Goal: Transaction & Acquisition: Purchase product/service

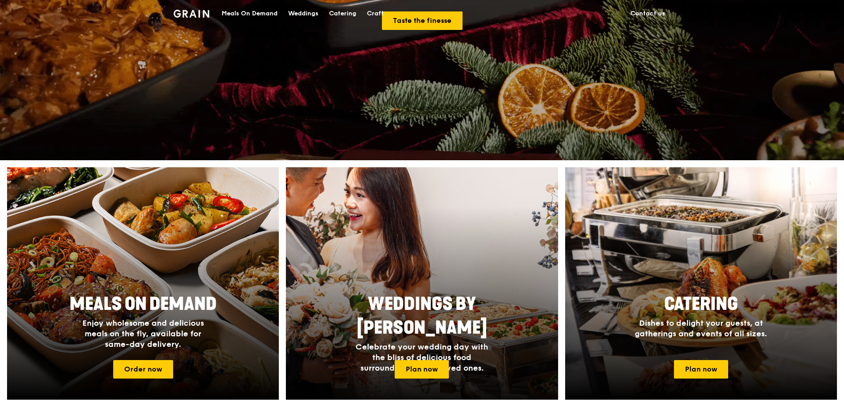
scroll to position [264, 0]
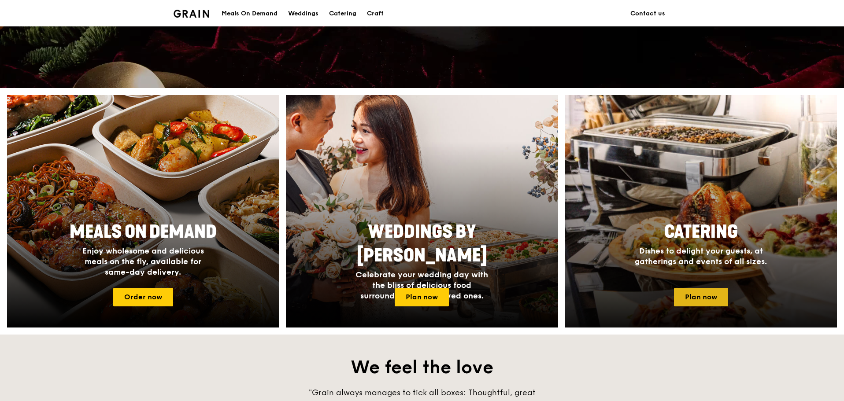
click at [695, 294] on link "Plan now" at bounding box center [701, 297] width 54 height 18
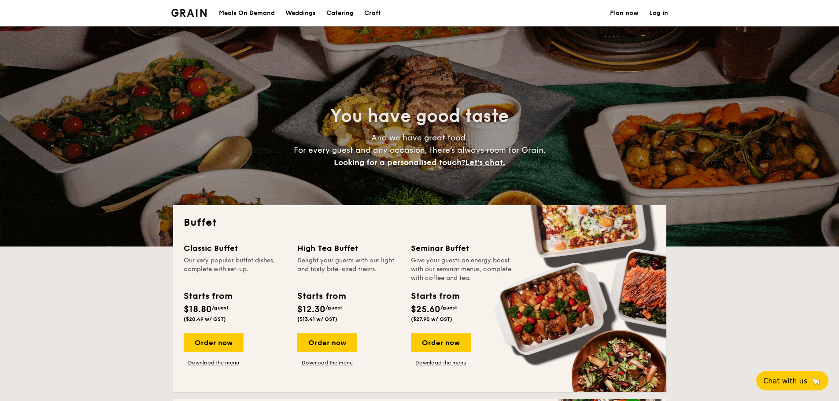
select select
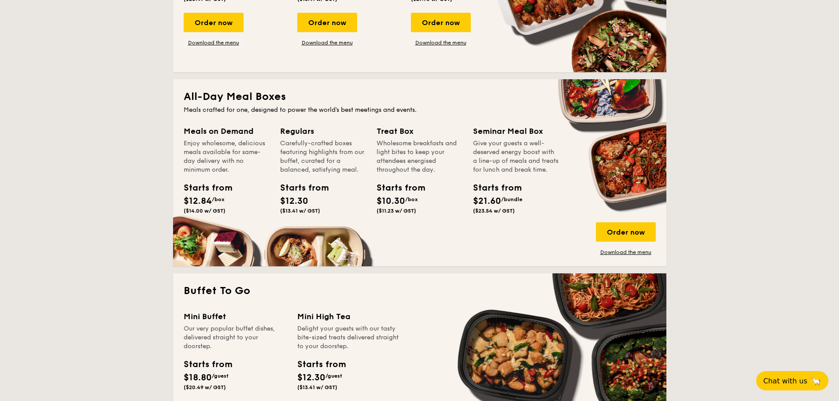
scroll to position [308, 0]
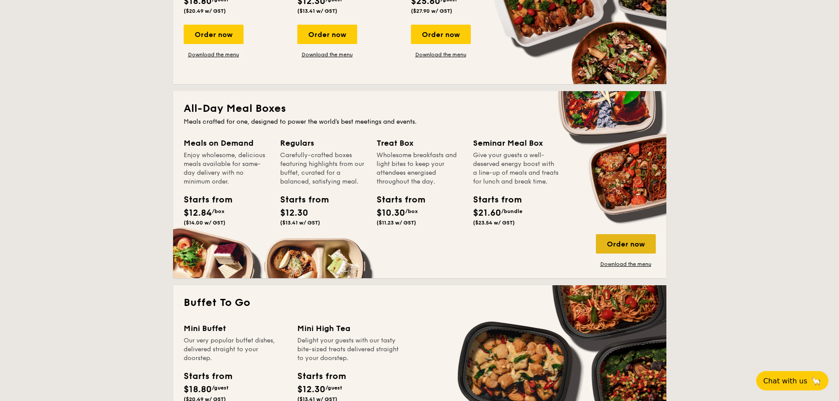
click at [612, 243] on div "Order now" at bounding box center [626, 243] width 60 height 19
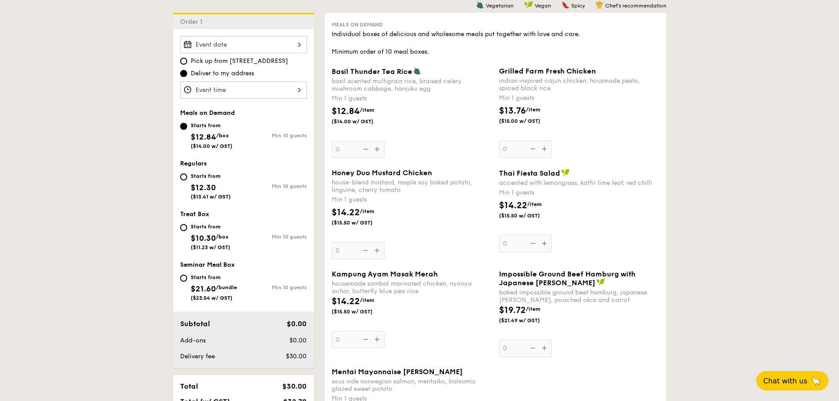
scroll to position [220, 0]
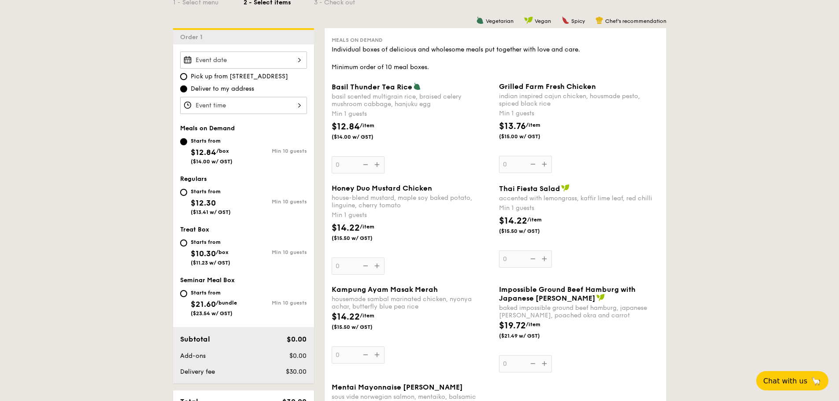
click at [513, 160] on div "Grilled Farm Fresh Chicken indian inspired cajun chicken, housmade pesto, spice…" at bounding box center [579, 127] width 160 height 91
click at [513, 160] on input "0" at bounding box center [525, 164] width 53 height 17
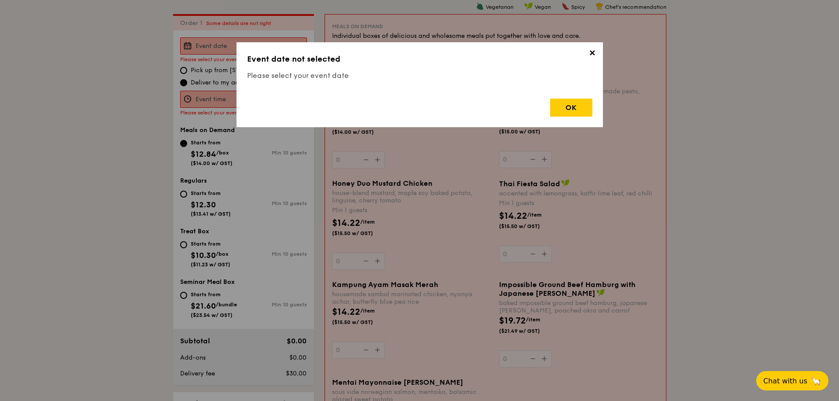
scroll to position [235, 0]
click at [596, 50] on span "✕" at bounding box center [592, 54] width 12 height 12
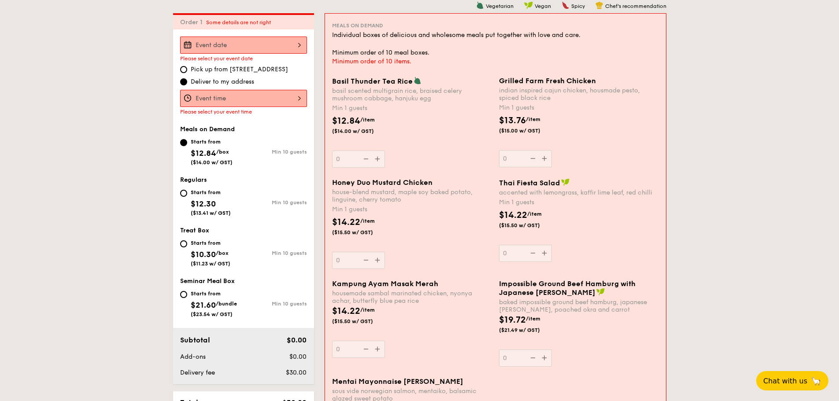
click at [244, 50] on div at bounding box center [243, 45] width 127 height 17
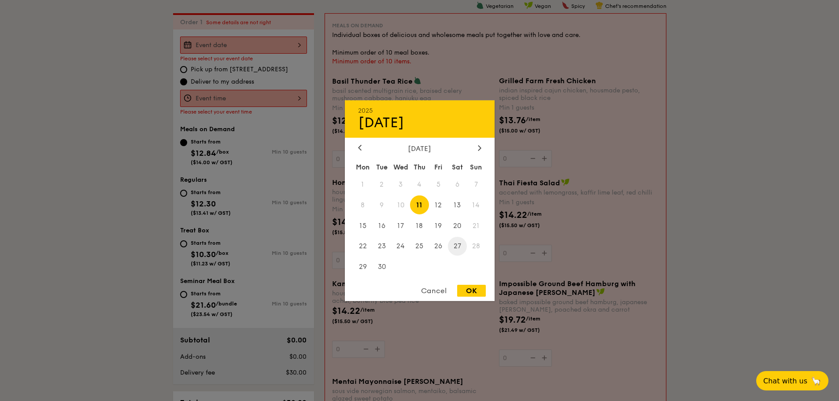
click at [459, 247] on span "27" at bounding box center [457, 246] width 19 height 19
click at [473, 288] on div "OK" at bounding box center [471, 291] width 29 height 12
type input "[DATE]"
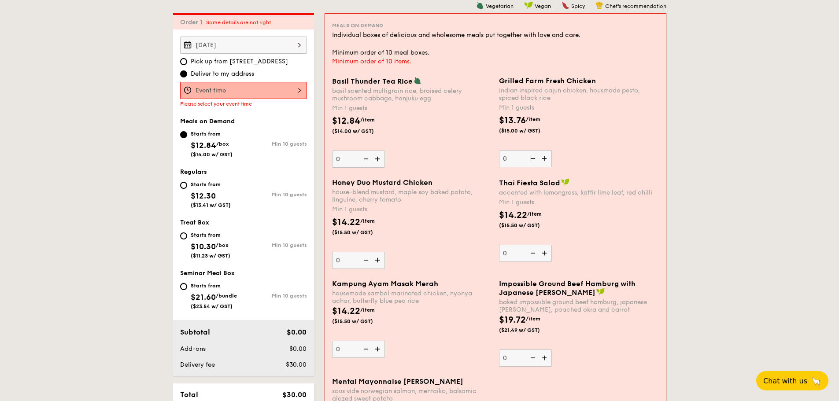
click at [248, 92] on div at bounding box center [243, 90] width 127 height 17
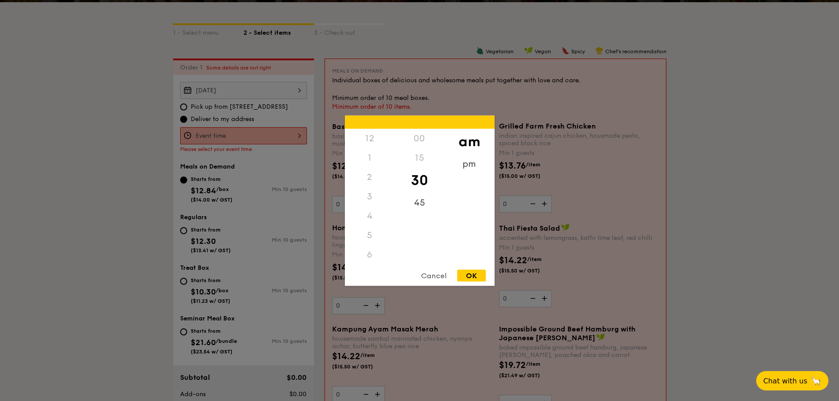
scroll to position [147, 0]
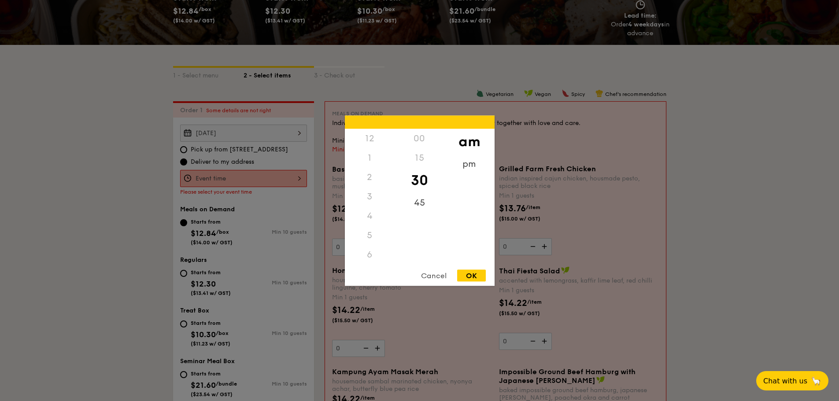
click at [371, 156] on div "1" at bounding box center [370, 157] width 50 height 19
click at [466, 170] on div "pm" at bounding box center [469, 167] width 50 height 26
click at [371, 156] on div "1" at bounding box center [370, 161] width 50 height 26
click at [421, 140] on div "00" at bounding box center [420, 142] width 50 height 26
click at [478, 276] on div "OK" at bounding box center [471, 276] width 29 height 12
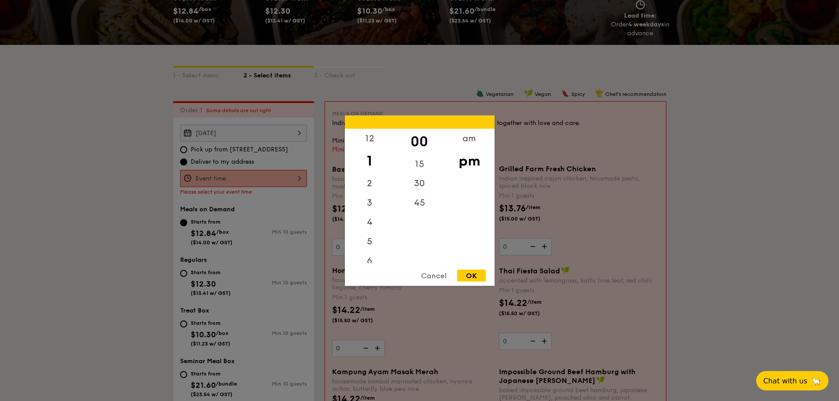
type input "1:00PM"
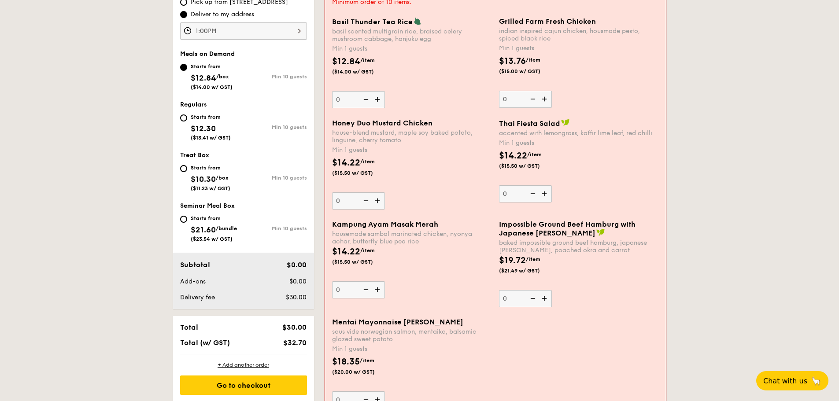
scroll to position [279, 0]
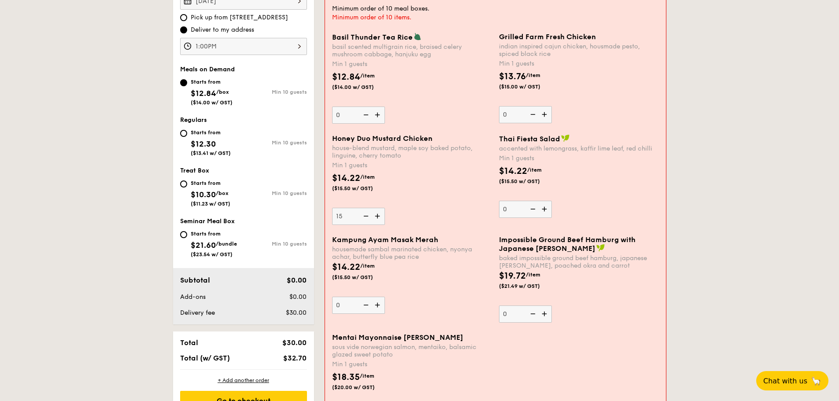
type input "15"
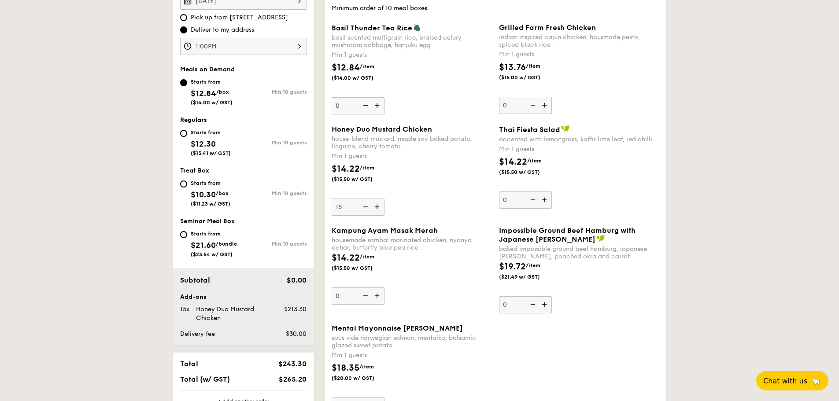
drag, startPoint x: 501, startPoint y: 115, endPoint x: 482, endPoint y: 114, distance: 19.0
drag, startPoint x: 509, startPoint y: 112, endPoint x: 512, endPoint y: 103, distance: 9.5
click at [509, 111] on input "10" at bounding box center [525, 105] width 53 height 17
drag, startPoint x: 513, startPoint y: 103, endPoint x: 492, endPoint y: 102, distance: 20.7
click at [493, 102] on div "Basil Thunder Tea Rice basil scented multigrain rice, braised celery mushroom c…" at bounding box center [495, 74] width 335 height 102
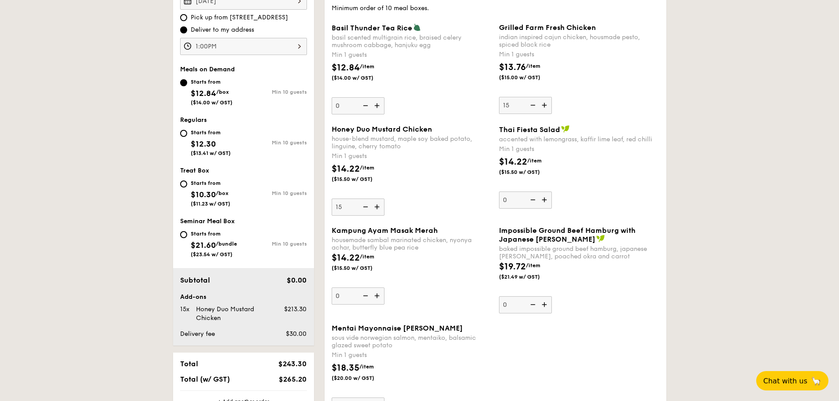
type input "15"
click at [471, 109] on div "Basil Thunder Tea Rice basil scented multigrain rice, braised celery mushroom c…" at bounding box center [412, 68] width 160 height 91
click at [384, 109] on input "0" at bounding box center [358, 105] width 53 height 17
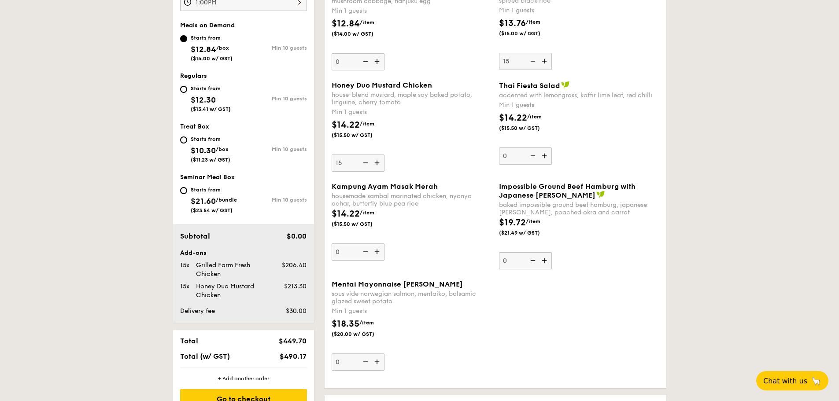
click at [377, 166] on img at bounding box center [377, 163] width 13 height 17
click at [377, 166] on input "15" at bounding box center [358, 163] width 53 height 17
type input "16"
click at [545, 60] on img at bounding box center [545, 61] width 13 height 17
click at [545, 60] on input "15" at bounding box center [525, 61] width 53 height 17
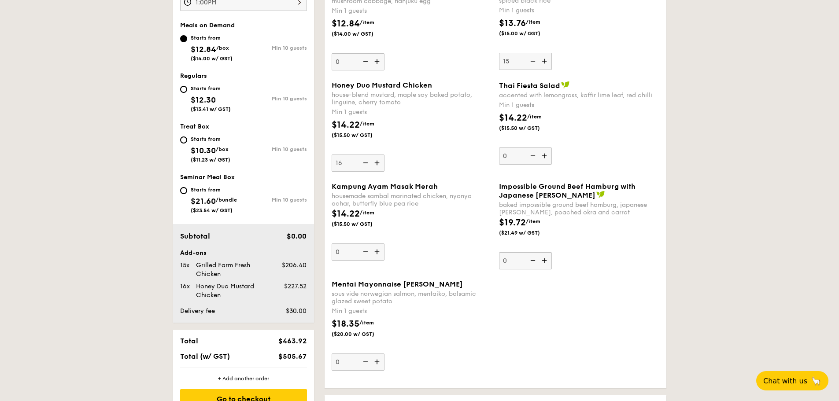
type input "16"
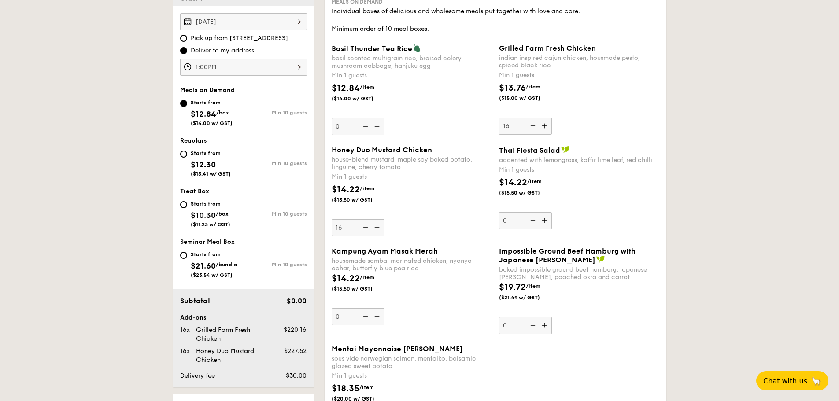
scroll to position [316, 0]
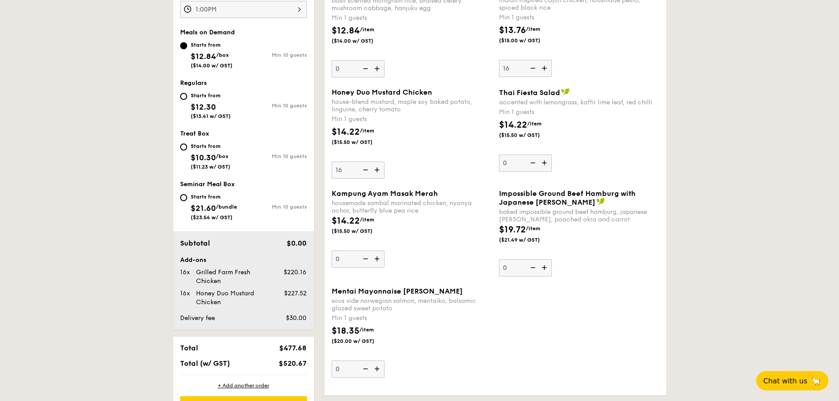
click at [217, 96] on div "Starts from" at bounding box center [211, 95] width 40 height 7
click at [187, 96] on input "Starts from $12.30 ($13.41 w/ GST) Min 10 guests" at bounding box center [183, 96] width 7 height 7
radio input "true"
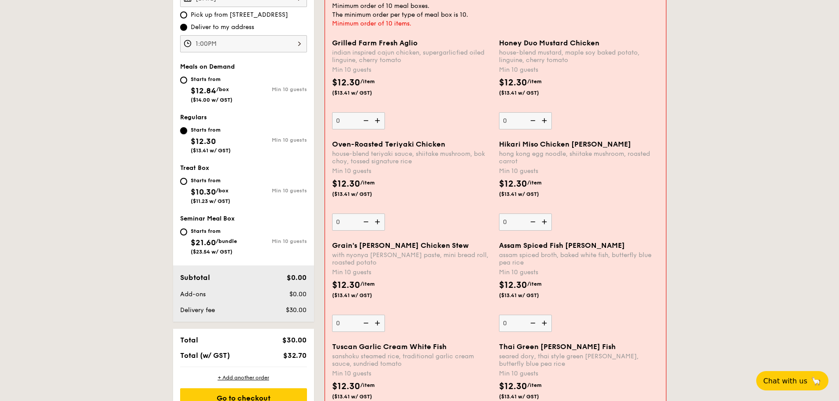
scroll to position [228, 0]
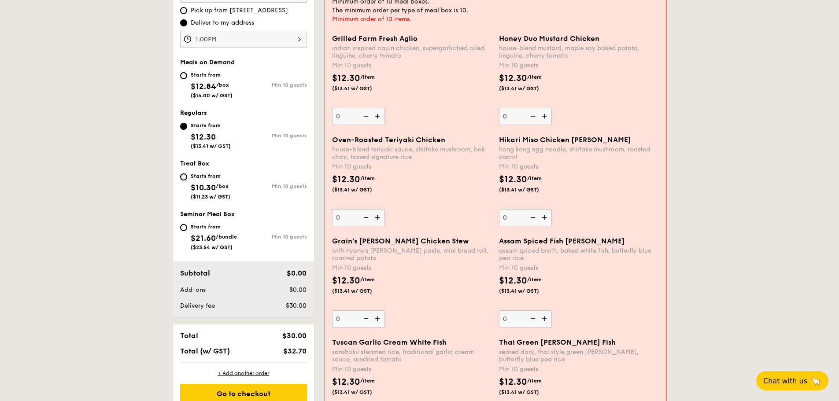
scroll to position [316, 0]
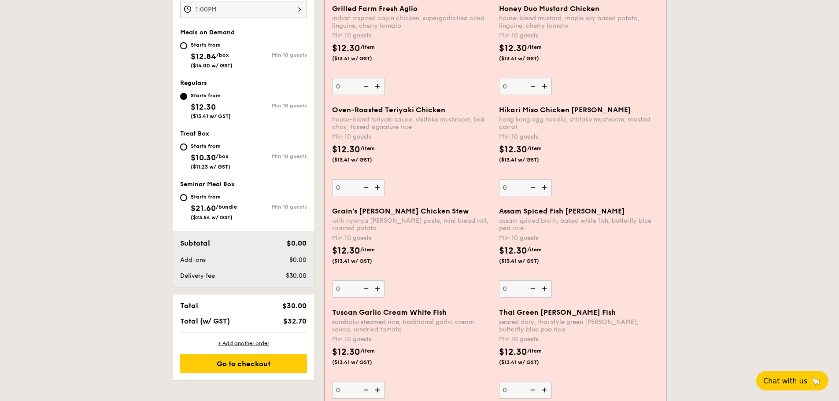
click at [246, 206] on div "Min 10 guests" at bounding box center [275, 207] width 63 height 6
click at [187, 201] on input "Starts from $21.60 /bundle ($23.54 w/ GST) Min 10 guests" at bounding box center [183, 197] width 7 height 7
radio input "true"
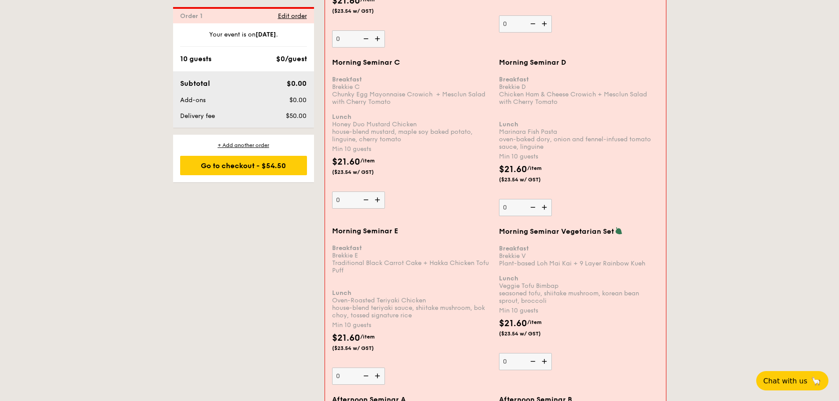
scroll to position [1109, 0]
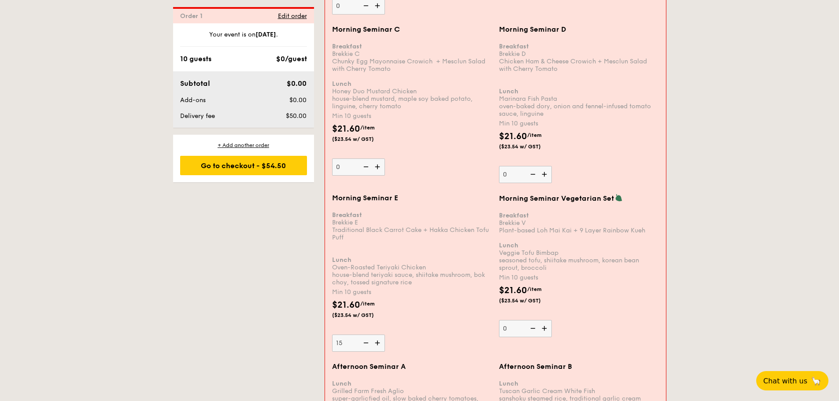
type input "15"
drag, startPoint x: 448, startPoint y: 333, endPoint x: 443, endPoint y: 328, distance: 7.8
click at [447, 333] on div "Morning Seminar E Breakfast Brekkie E Traditional Black Carrot Cake + Hakka Chi…" at bounding box center [412, 273] width 160 height 158
click at [385, 335] on input "15" at bounding box center [358, 343] width 53 height 17
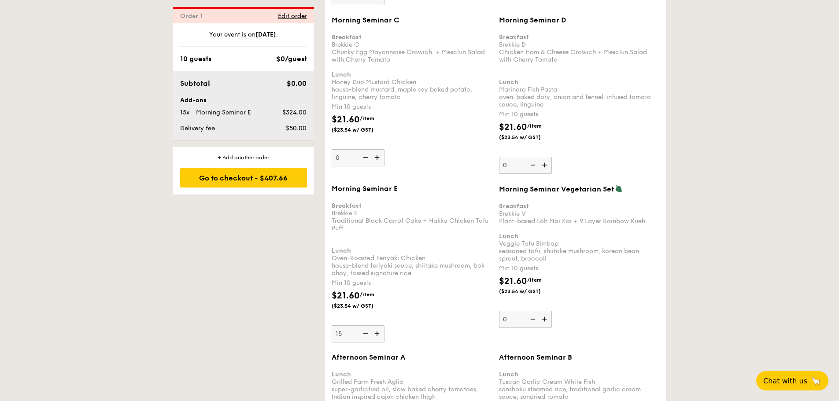
scroll to position [1100, 0]
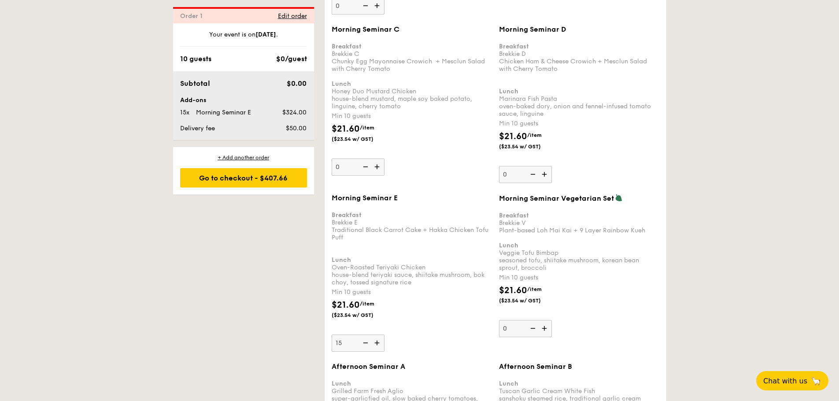
click at [439, 275] on div "Breakfast Brekkie E Traditional Black Carrot Cake + Hakka Chicken Tofu Puff Lun…" at bounding box center [412, 245] width 160 height 82
click at [384, 335] on input "15" at bounding box center [358, 343] width 53 height 17
click at [457, 248] on div "Breakfast Brekkie E Traditional Black Carrot Cake + Hakka Chicken Tofu Puff Lun…" at bounding box center [412, 245] width 160 height 82
click at [384, 335] on input "15" at bounding box center [358, 343] width 53 height 17
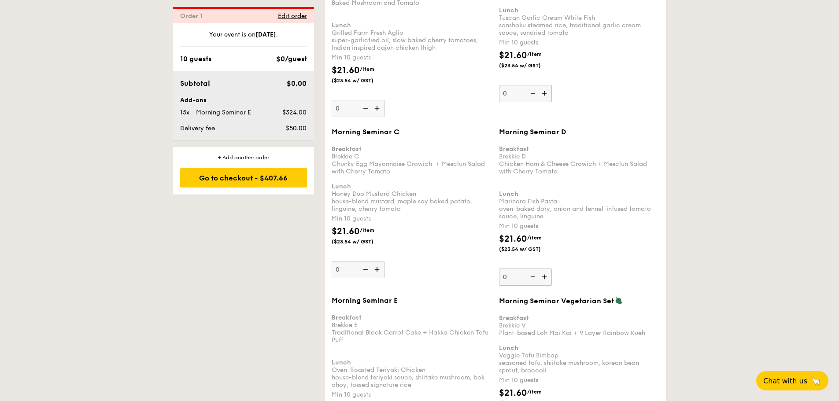
scroll to position [924, 0]
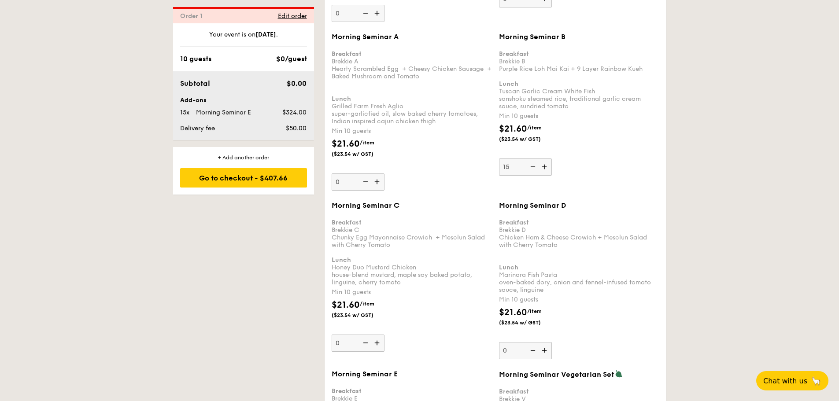
type input "15"
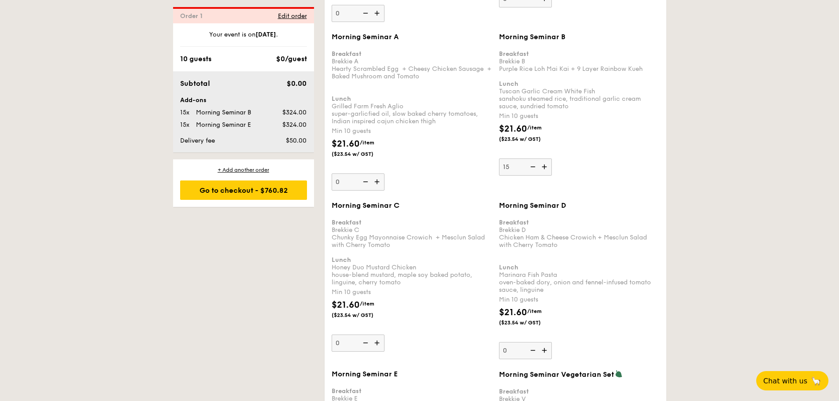
click at [482, 172] on div "Morning Seminar A Breakfast Brekkie A Hearty Scrambled Egg  + Cheesy Chicken Sa…" at bounding box center [412, 112] width 160 height 158
click at [384, 174] on input "0" at bounding box center [358, 182] width 53 height 17
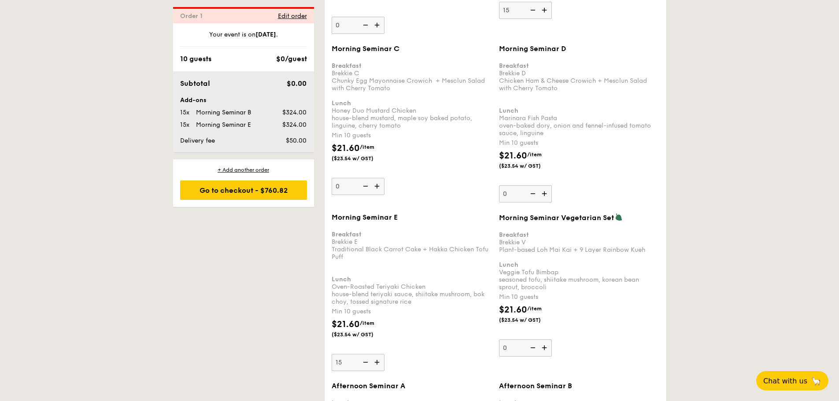
scroll to position [1144, 0]
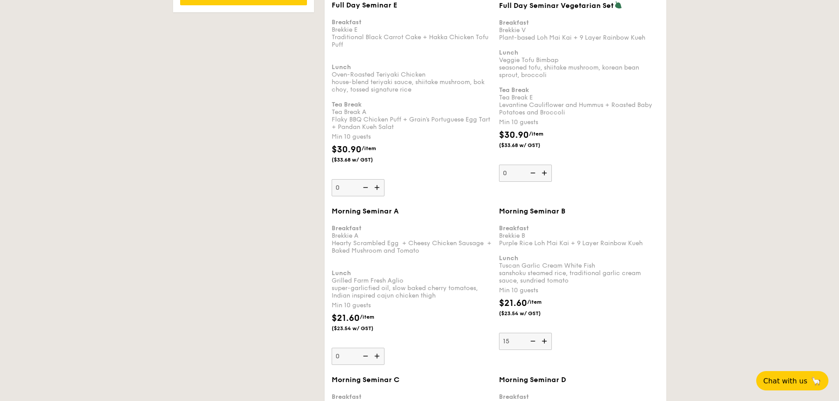
scroll to position [703, 0]
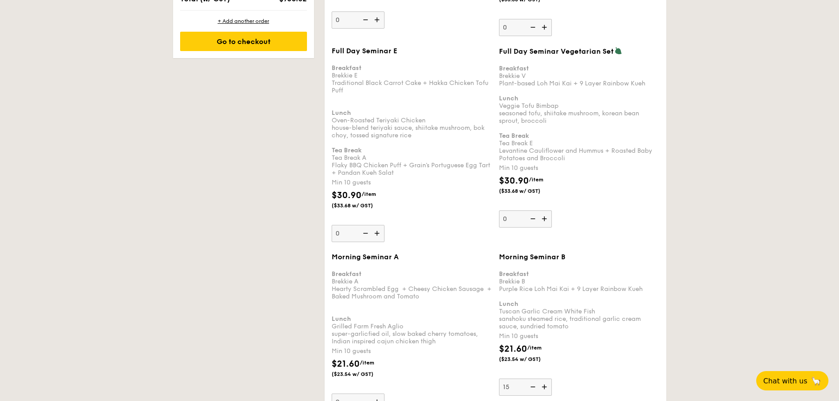
click at [442, 84] on div "Breakfast Brekkie E Traditional Black Carrot Cake + Hakka Chicken Tofu Puff Lun…" at bounding box center [412, 117] width 160 height 120
click at [384, 225] on input "0" at bounding box center [358, 233] width 53 height 17
drag, startPoint x: 442, startPoint y: 85, endPoint x: 488, endPoint y: 89, distance: 46.8
click at [476, 85] on div "Breakfast Brekkie E Traditional Black Carrot Cake + Hakka Chicken Tofu Puff Lun…" at bounding box center [412, 117] width 160 height 120
click at [419, 98] on div "Breakfast Brekkie E Traditional Black Carrot Cake + Hakka Chicken Tofu Puff Lun…" at bounding box center [412, 117] width 160 height 120
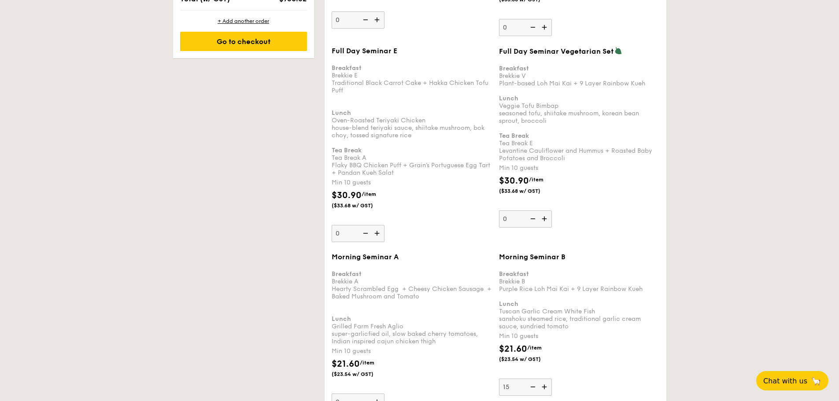
click at [384, 225] on input "0" at bounding box center [358, 233] width 53 height 17
drag, startPoint x: 421, startPoint y: 91, endPoint x: 429, endPoint y: 82, distance: 11.6
click at [429, 82] on div "Breakfast Brekkie E Traditional Black Carrot Cake + Hakka Chicken Tofu Puff Lun…" at bounding box center [412, 117] width 160 height 120
copy div "Hakka Chicken Tofu Puff"
click at [375, 162] on div "Breakfast Brekkie E Traditional Black Carrot Cake + Hakka Chicken Tofu Puff Lun…" at bounding box center [412, 117] width 160 height 120
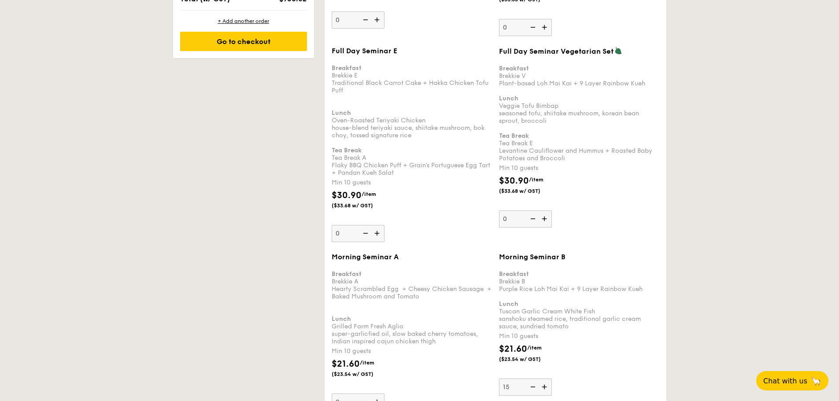
click at [375, 225] on input "0" at bounding box center [358, 233] width 53 height 17
drag, startPoint x: 366, startPoint y: 84, endPoint x: 367, endPoint y: 107, distance: 23.4
click at [367, 107] on div "Breakfast Brekkie E Traditional Black Carrot Cake + Hakka Chicken Tofu Puff Lun…" at bounding box center [412, 117] width 160 height 120
drag, startPoint x: 366, startPoint y: 112, endPoint x: 364, endPoint y: 119, distance: 6.8
click at [365, 115] on div "Breakfast Brekkie E Traditional Black Carrot Cake + Hakka Chicken Tofu Puff Lun…" at bounding box center [412, 117] width 160 height 120
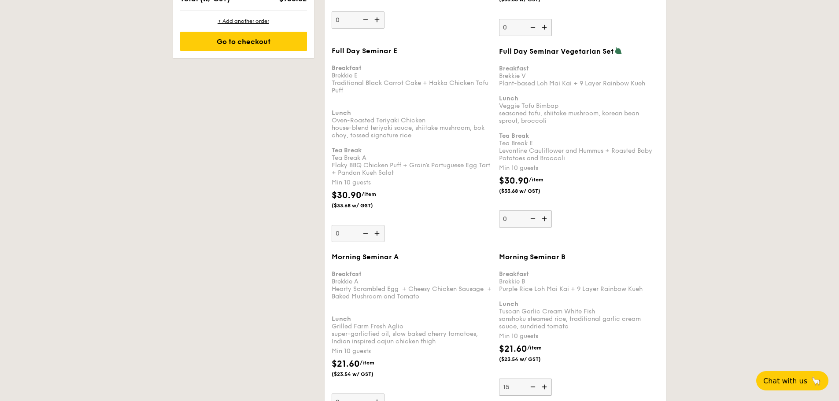
click at [365, 225] on input "0" at bounding box center [358, 233] width 53 height 17
drag, startPoint x: 364, startPoint y: 130, endPoint x: 365, endPoint y: 139, distance: 8.4
click at [365, 139] on div "Breakfast Brekkie E Traditional Black Carrot Cake + Hakka Chicken Tofu Puff Lun…" at bounding box center [412, 117] width 160 height 120
click at [365, 225] on input "0" at bounding box center [358, 233] width 53 height 17
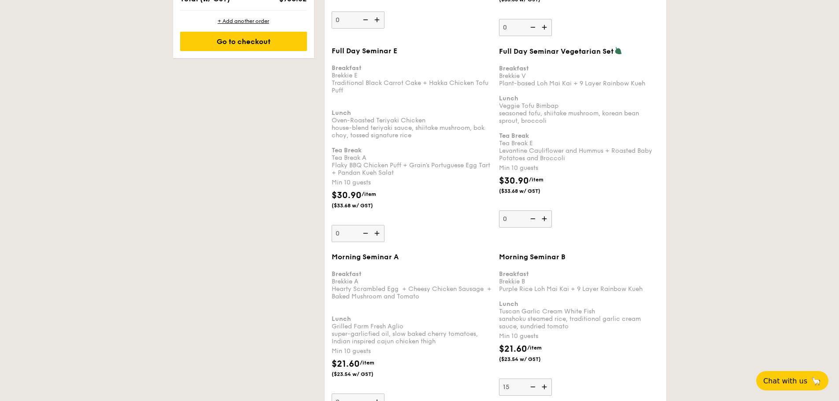
click at [384, 151] on div "Breakfast Brekkie E Traditional Black Carrot Cake + Hakka Chicken Tofu Puff Lun…" at bounding box center [412, 117] width 160 height 120
click at [384, 225] on input "0" at bounding box center [358, 233] width 53 height 17
click at [422, 151] on div "Breakfast Brekkie E Traditional Black Carrot Cake + Hakka Chicken Tofu Puff Lun…" at bounding box center [412, 117] width 160 height 120
click at [384, 225] on input "0" at bounding box center [358, 233] width 53 height 17
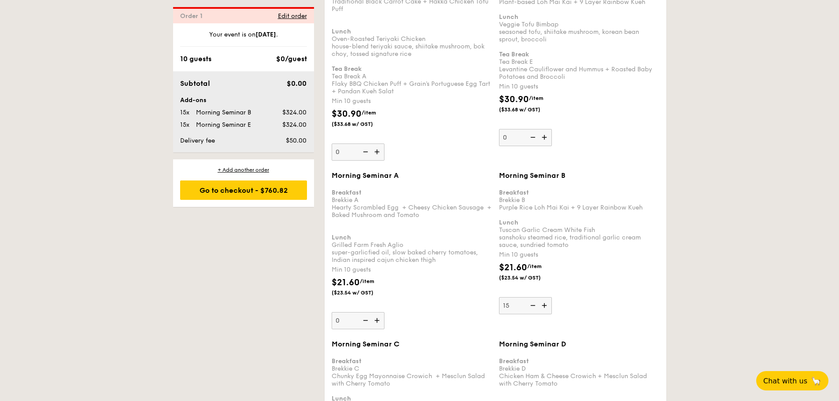
scroll to position [880, 0]
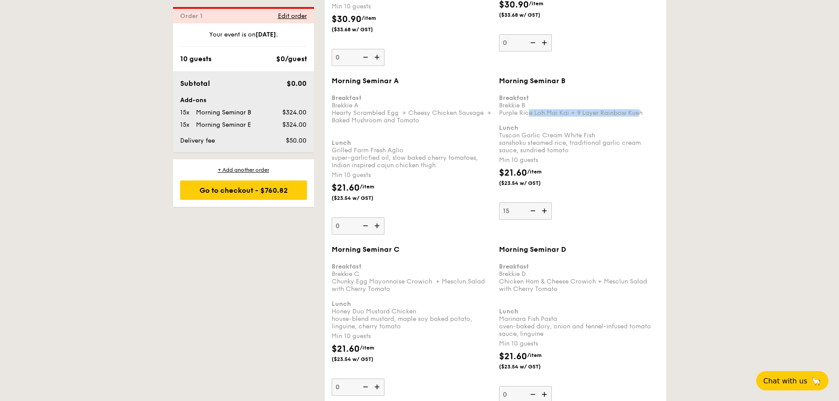
drag, startPoint x: 528, startPoint y: 115, endPoint x: 638, endPoint y: 112, distance: 109.7
click at [638, 112] on div "Breakfast Brekkie B Purple Rice Loh Mai Kai + 9 Layer Rainbow Kueh Lunch Tuscan…" at bounding box center [579, 120] width 160 height 67
click at [645, 112] on div "Breakfast Brekkie B Purple Rice Loh Mai Kai + 9 Layer Rainbow Kueh Lunch Tuscan…" at bounding box center [579, 120] width 160 height 67
click at [552, 203] on input "15" at bounding box center [525, 211] width 53 height 17
drag, startPoint x: 646, startPoint y: 112, endPoint x: 502, endPoint y: 113, distance: 144.0
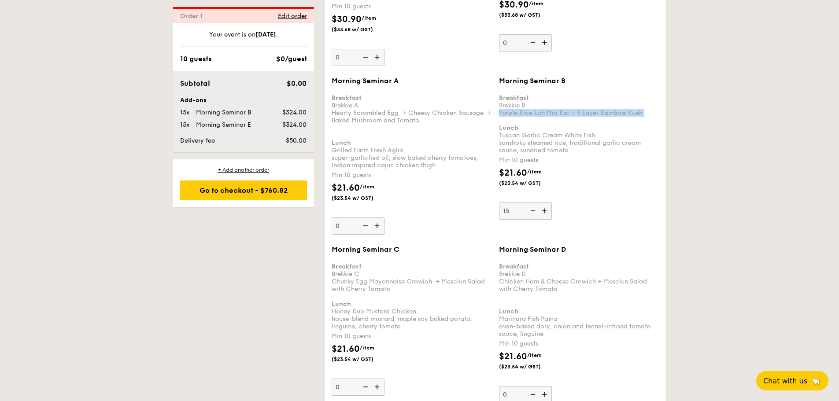
click at [502, 113] on div "Breakfast Brekkie B Purple Rice Loh Mai Kai + 9 Layer Rainbow Kueh Lunch Tuscan…" at bounding box center [579, 120] width 160 height 67
click at [502, 203] on input "15" at bounding box center [525, 211] width 53 height 17
click at [587, 122] on div "Breakfast Brekkie B Purple Rice Loh Mai Kai + 9 Layer Rainbow Kueh Lunch Tuscan…" at bounding box center [579, 120] width 160 height 67
click at [552, 203] on input "15" at bounding box center [525, 211] width 53 height 17
click at [599, 156] on div "Min 10 guests" at bounding box center [579, 160] width 160 height 9
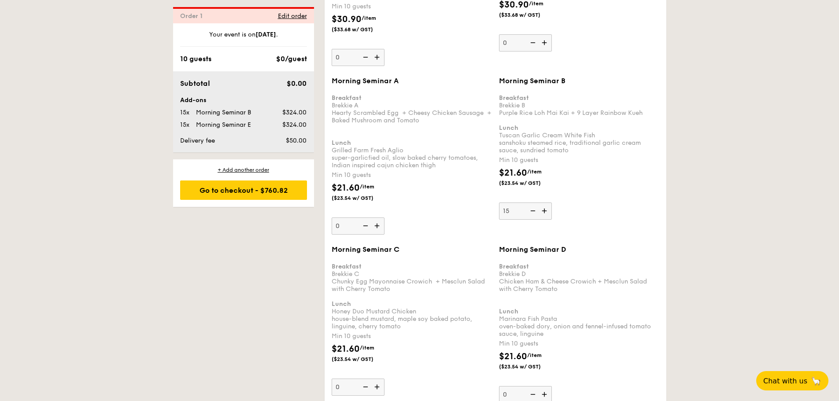
click at [552, 203] on input "15" at bounding box center [525, 211] width 53 height 17
click at [599, 152] on div "Breakfast Brekkie B Purple Rice Loh Mai Kai + 9 Layer Rainbow Kueh Lunch Tuscan…" at bounding box center [579, 120] width 160 height 67
click at [552, 203] on input "15" at bounding box center [525, 211] width 53 height 17
click at [577, 103] on div "Breakfast Brekkie B Purple Rice Loh Mai Kai + 9 Layer Rainbow Kueh Lunch Tuscan…" at bounding box center [579, 120] width 160 height 67
click at [552, 203] on input "15" at bounding box center [525, 211] width 53 height 17
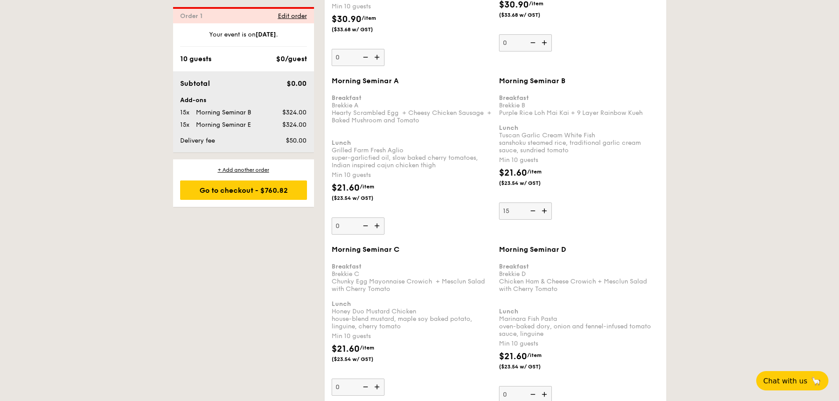
click at [568, 109] on div "Breakfast Brekkie B Purple Rice Loh Mai Kai + 9 Layer Rainbow Kueh Lunch Tuscan…" at bounding box center [579, 120] width 160 height 67
click at [552, 203] on input "15" at bounding box center [525, 211] width 53 height 17
drag, startPoint x: 588, startPoint y: 113, endPoint x: 621, endPoint y: 114, distance: 33.5
click at [617, 114] on div "Breakfast Brekkie B Purple Rice Loh Mai Kai + 9 Layer Rainbow Kueh Lunch Tuscan…" at bounding box center [579, 120] width 160 height 67
click at [621, 114] on div "Breakfast Brekkie B Purple Rice Loh Mai Kai + 9 Layer Rainbow Kueh Lunch Tuscan…" at bounding box center [579, 120] width 160 height 67
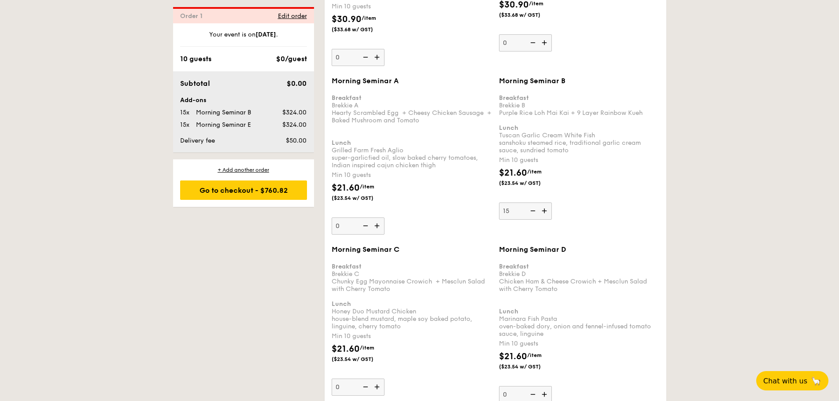
click at [552, 203] on input "15" at bounding box center [525, 211] width 53 height 17
drag, startPoint x: 649, startPoint y: 112, endPoint x: 577, endPoint y: 113, distance: 72.7
click at [577, 113] on div "Breakfast Brekkie B Purple Rice Loh Mai Kai + 9 Layer Rainbow Kueh Lunch Tuscan…" at bounding box center [579, 120] width 160 height 67
click at [428, 120] on div "Breakfast Brekkie A Hearty Scrambled Egg  + Cheesy Chicken Sausage  + Baked Mus…" at bounding box center [412, 128] width 160 height 82
click at [384, 218] on input "0" at bounding box center [358, 226] width 53 height 17
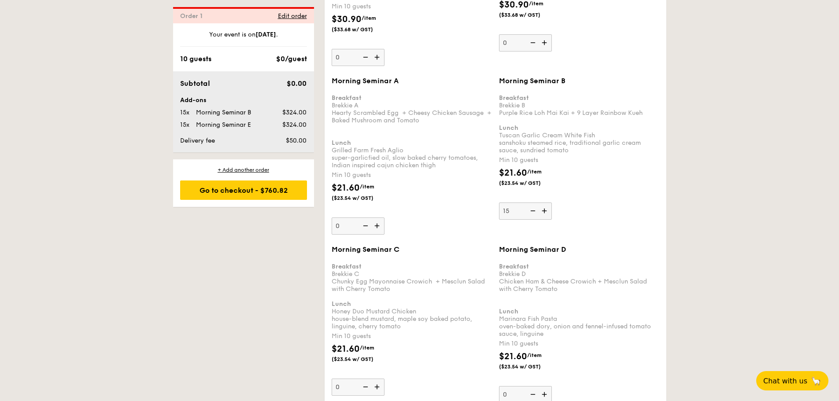
click at [470, 133] on div "Breakfast Brekkie A Hearty Scrambled Egg  + Cheesy Chicken Sausage  + Baked Mus…" at bounding box center [412, 128] width 160 height 82
click at [384, 218] on input "0" at bounding box center [358, 226] width 53 height 17
click at [407, 175] on div "Min 10 guests" at bounding box center [412, 175] width 160 height 9
click at [384, 218] on input "0" at bounding box center [358, 226] width 53 height 17
click at [345, 225] on input "0" at bounding box center [358, 226] width 53 height 17
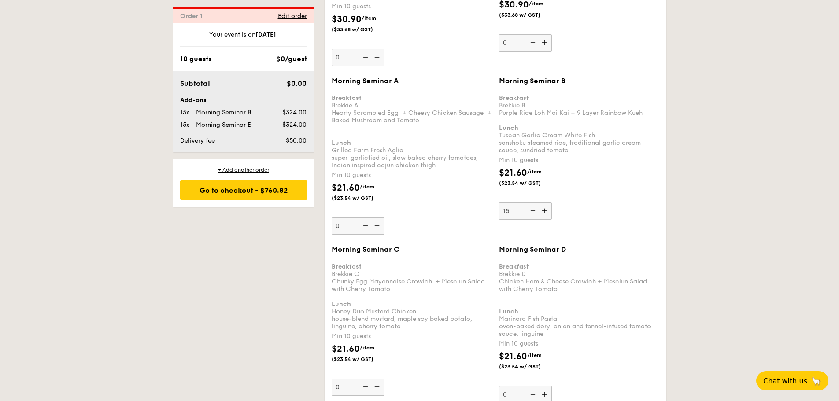
drag, startPoint x: 346, startPoint y: 224, endPoint x: 298, endPoint y: 224, distance: 48.0
type input "0"
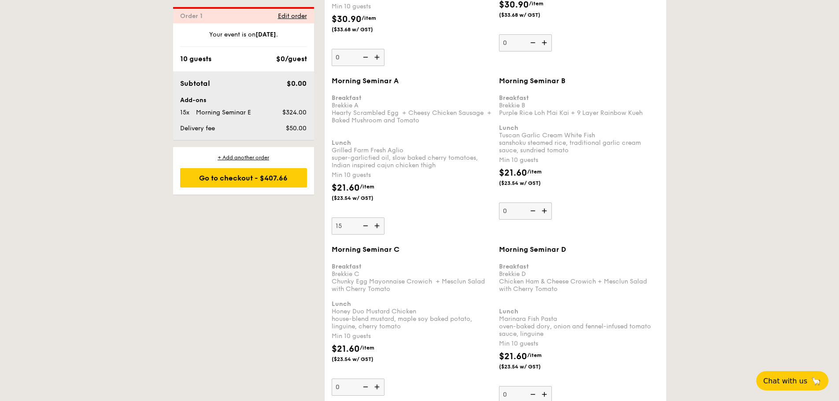
type input "15"
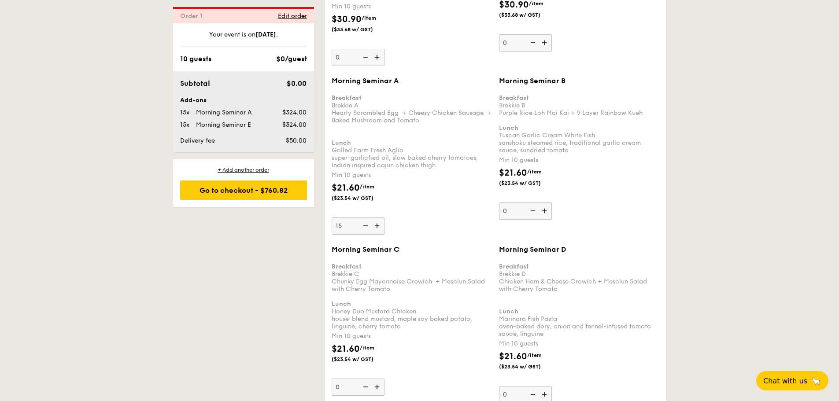
click at [432, 196] on div "$21.60 /item ($23.54 w/ GST)" at bounding box center [411, 196] width 167 height 31
click at [384, 218] on input "15" at bounding box center [358, 226] width 53 height 17
click at [432, 196] on div "$21.60 /item ($23.54 w/ GST)" at bounding box center [411, 196] width 167 height 31
click at [384, 218] on input "15" at bounding box center [358, 226] width 53 height 17
click at [432, 196] on div "$21.60 /item ($23.54 w/ GST)" at bounding box center [411, 196] width 167 height 31
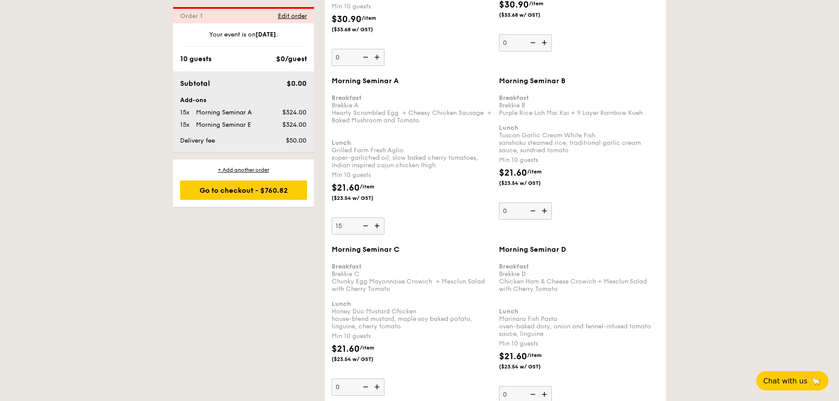
click at [384, 218] on input "15" at bounding box center [358, 226] width 53 height 17
click at [455, 217] on div "Morning Seminar A Breakfast Brekkie A Hearty Scrambled Egg  + Cheesy Chicken Sa…" at bounding box center [412, 156] width 160 height 158
click at [384, 218] on input "15" at bounding box center [358, 226] width 53 height 17
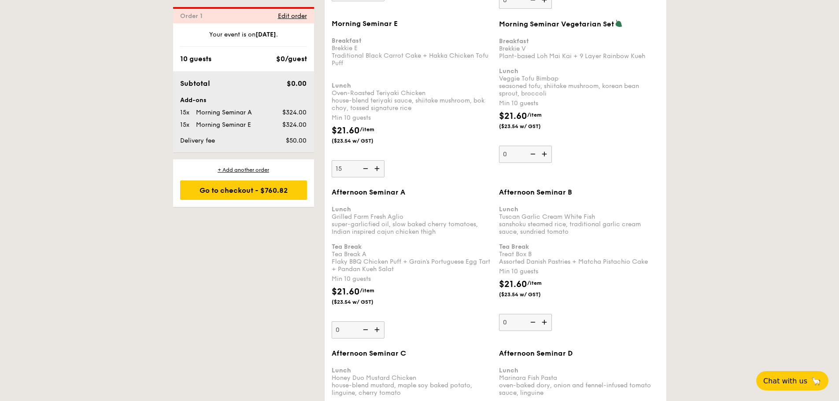
scroll to position [1276, 0]
click at [215, 289] on div "1 - Select menu 2 - Select items 3 - Check out Order 1 Some details are not rig…" at bounding box center [419, 407] width 507 height 2983
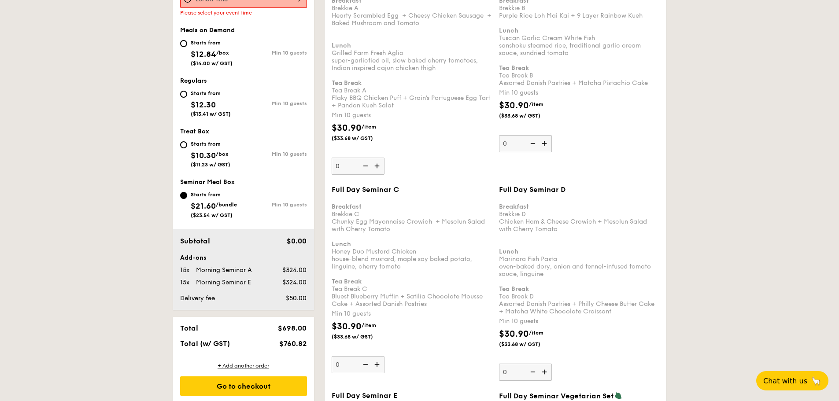
scroll to position [219, 0]
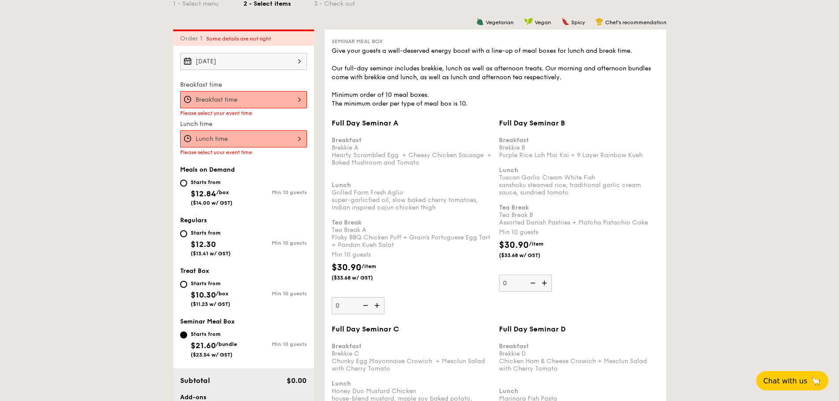
click at [246, 103] on div at bounding box center [243, 99] width 127 height 17
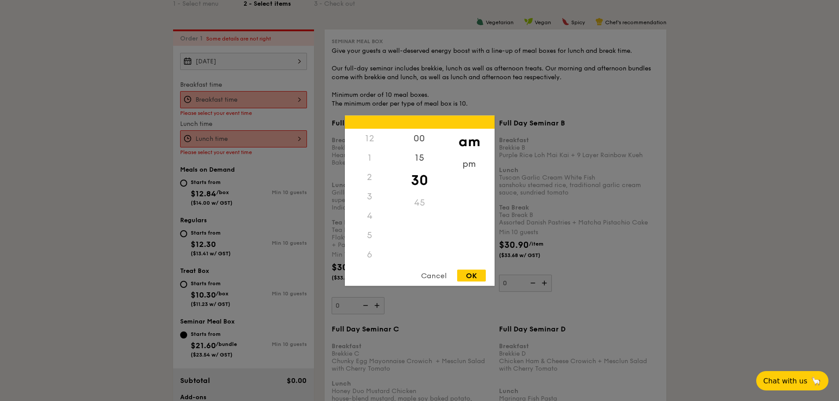
scroll to position [97, 0]
click at [370, 216] on div "9" at bounding box center [370, 219] width 50 height 26
click at [415, 141] on div "00" at bounding box center [420, 142] width 50 height 26
click at [426, 162] on div "15" at bounding box center [420, 167] width 50 height 26
click at [421, 192] on div "30" at bounding box center [420, 187] width 50 height 26
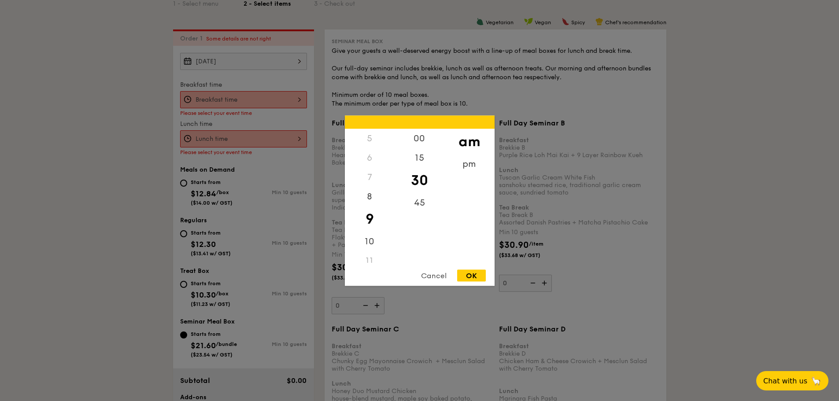
click at [476, 277] on div "OK" at bounding box center [471, 276] width 29 height 12
type input "9:30AM"
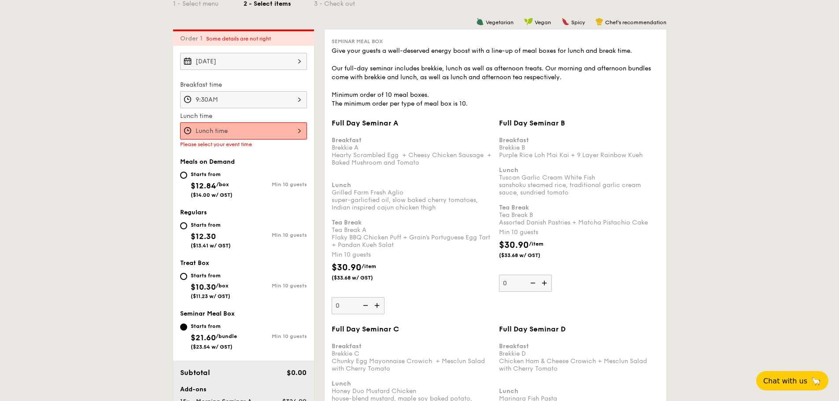
click at [250, 139] on div at bounding box center [243, 130] width 127 height 17
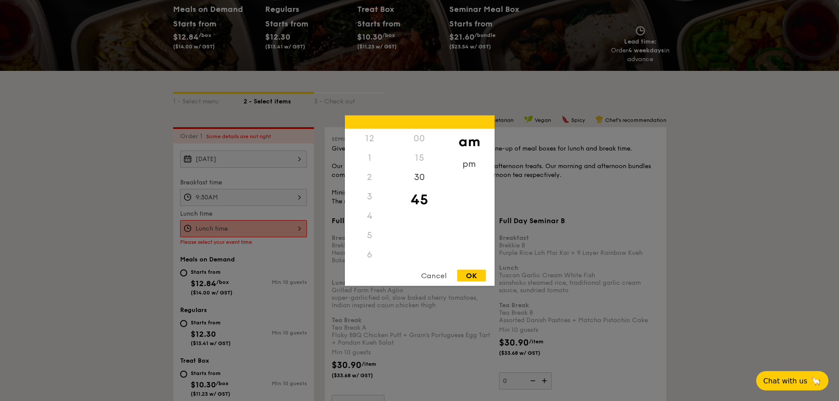
scroll to position [43, 0]
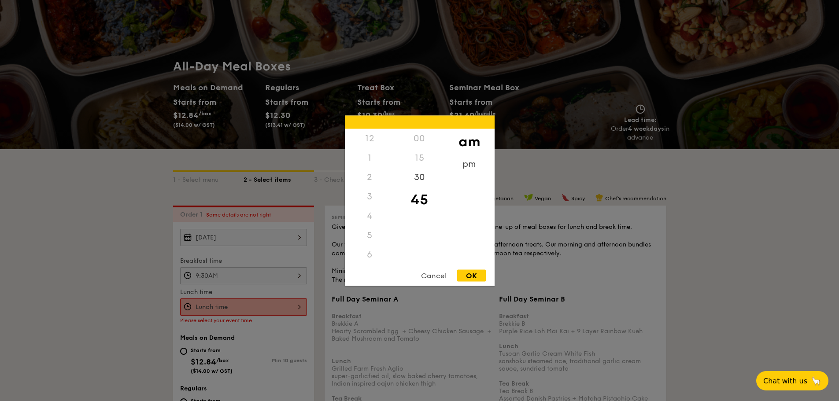
click at [371, 163] on div "1" at bounding box center [370, 157] width 50 height 19
click at [370, 157] on div "1" at bounding box center [370, 157] width 50 height 19
click at [368, 159] on div "1" at bounding box center [370, 157] width 50 height 19
click at [417, 137] on div "00" at bounding box center [420, 138] width 50 height 19
click at [412, 142] on div "00" at bounding box center [420, 138] width 50 height 19
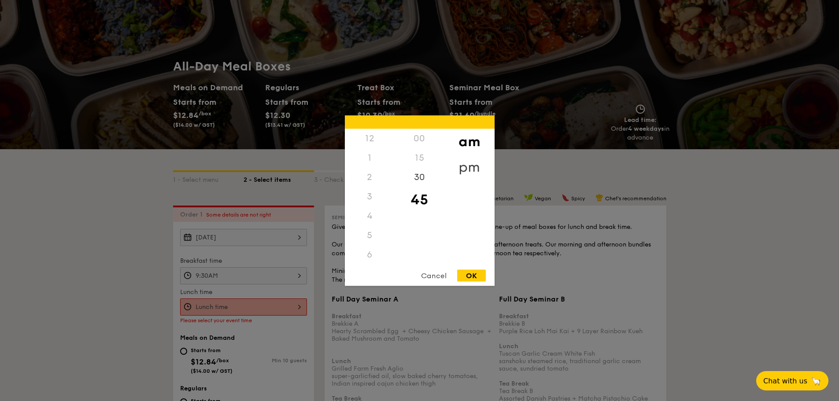
click at [469, 162] on div "pm" at bounding box center [469, 167] width 50 height 26
click at [422, 138] on div "00" at bounding box center [420, 142] width 50 height 26
click at [374, 150] on div "12" at bounding box center [370, 142] width 50 height 26
click at [369, 163] on div "1" at bounding box center [370, 167] width 50 height 26
click at [471, 277] on div "OK" at bounding box center [471, 276] width 29 height 12
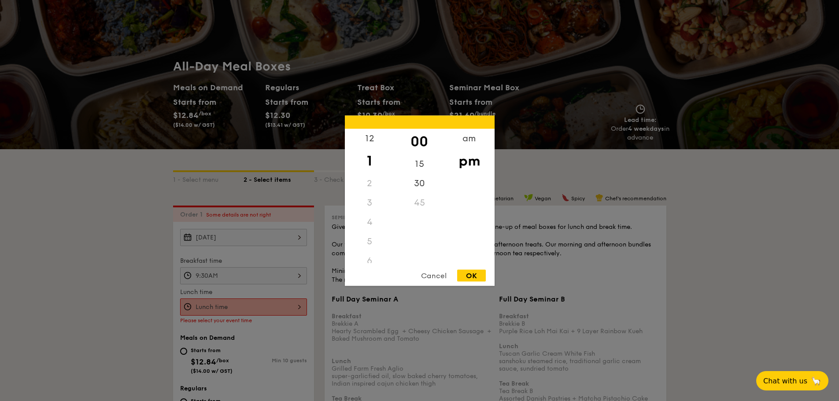
type input "1:00PM"
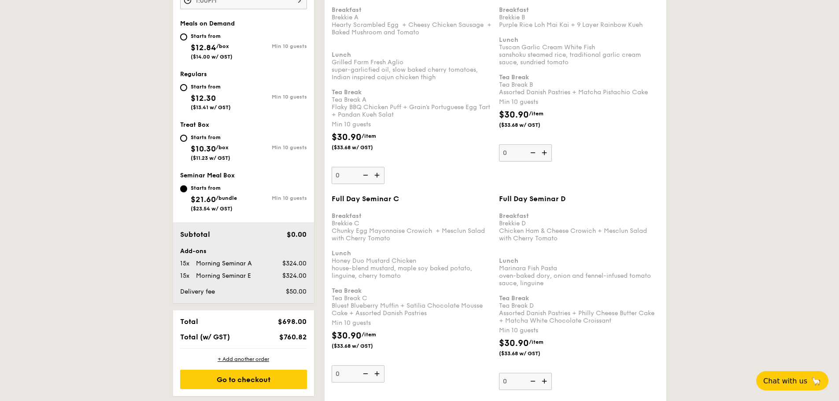
scroll to position [439, 0]
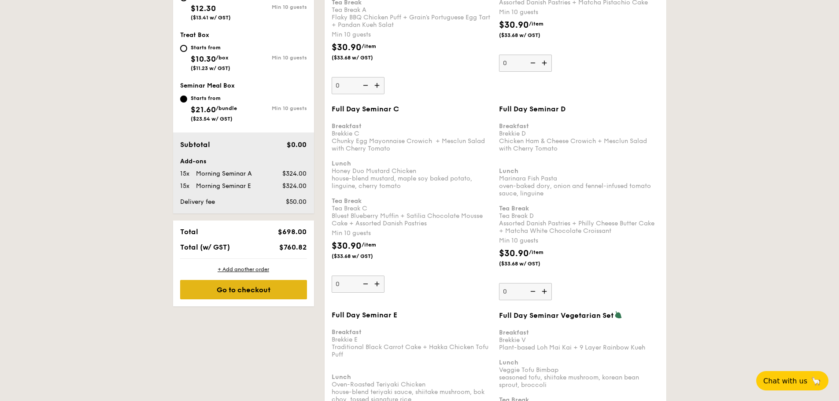
click at [253, 288] on div "Go to checkout" at bounding box center [243, 289] width 127 height 19
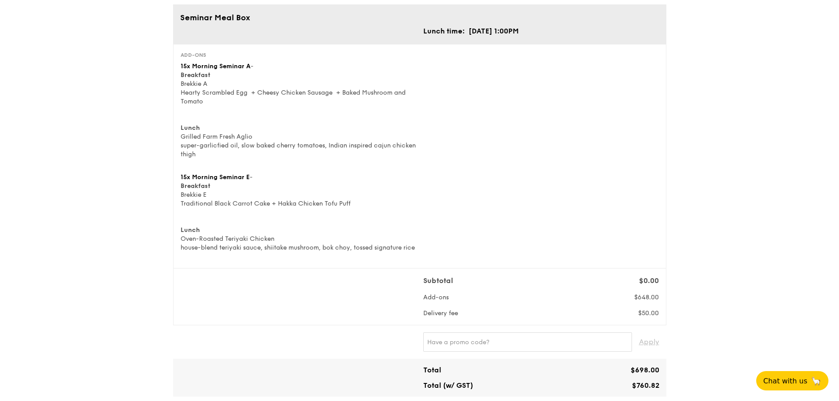
scroll to position [88, 0]
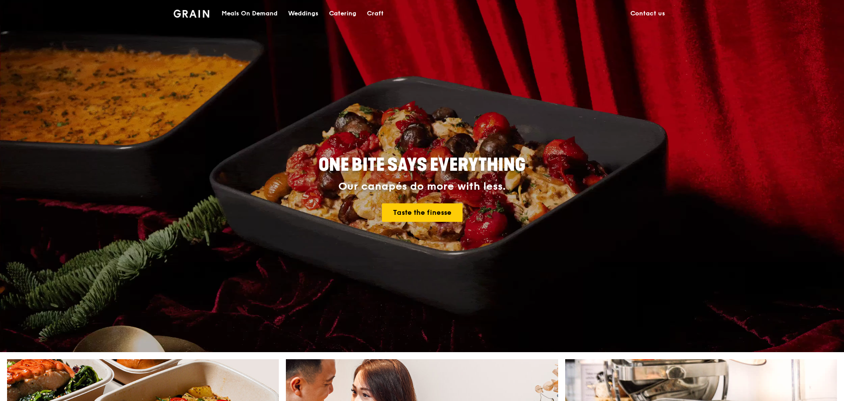
click at [254, 15] on div "Meals On Demand" at bounding box center [250, 13] width 56 height 26
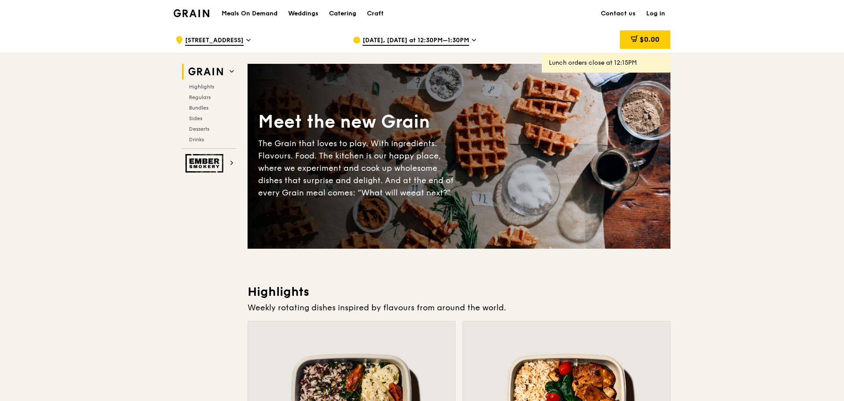
click at [346, 11] on div "Catering" at bounding box center [342, 13] width 27 height 26
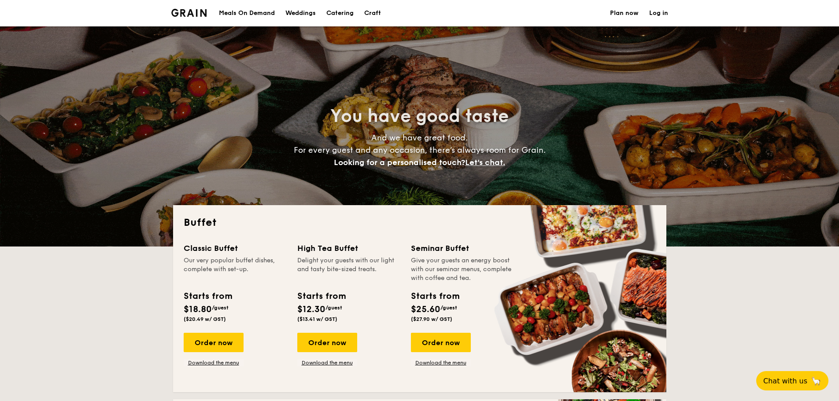
select select
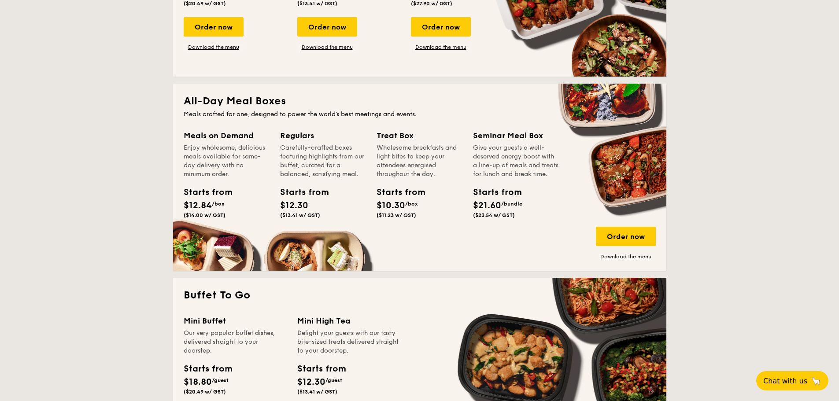
scroll to position [316, 0]
click at [628, 233] on div "Order now" at bounding box center [626, 235] width 60 height 19
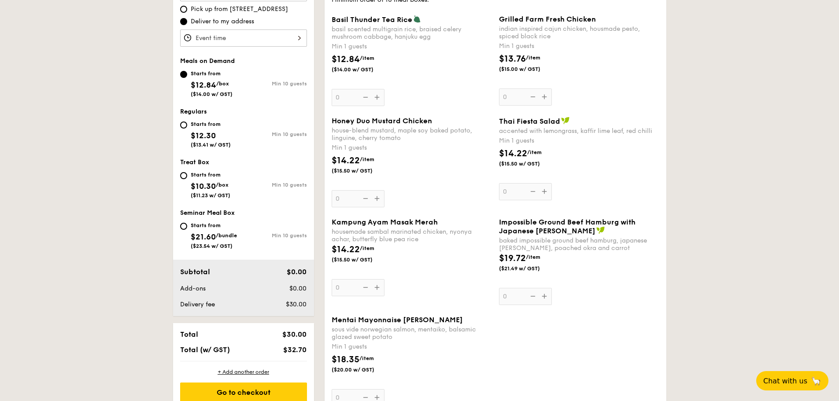
scroll to position [288, 0]
click at [220, 126] on div "Starts from" at bounding box center [211, 123] width 40 height 7
click at [187, 126] on input "Starts from $12.30 ($13.41 w/ GST) Min 10 guests" at bounding box center [183, 124] width 7 height 7
radio input "true"
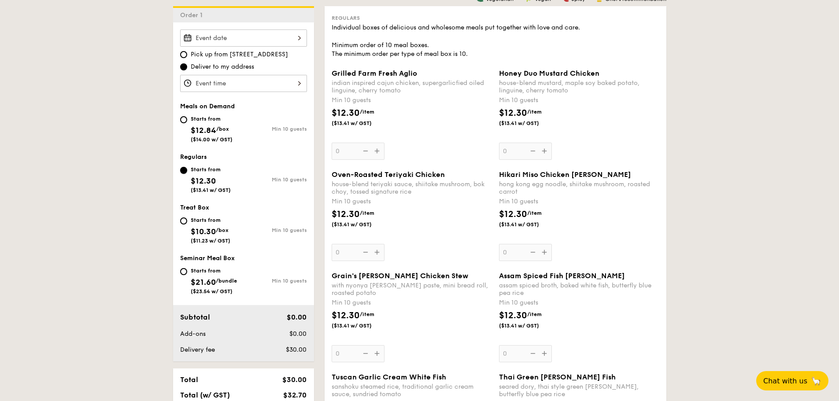
scroll to position [243, 0]
drag, startPoint x: 519, startPoint y: 144, endPoint x: 513, endPoint y: 153, distance: 10.8
click at [513, 153] on div "Honey Duo Mustard Chicken house-blend mustard, maple soy baked potato, linguine…" at bounding box center [579, 114] width 160 height 91
click at [513, 153] on input "0" at bounding box center [525, 150] width 53 height 17
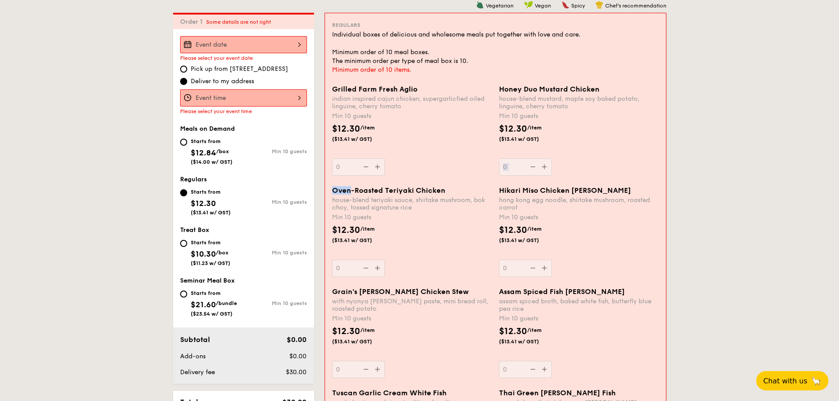
click at [513, 153] on div "Honey Duo Mustard Chicken house-blend mustard, maple soy baked potato, linguine…" at bounding box center [579, 130] width 160 height 91
click at [513, 159] on input "0" at bounding box center [525, 167] width 53 height 17
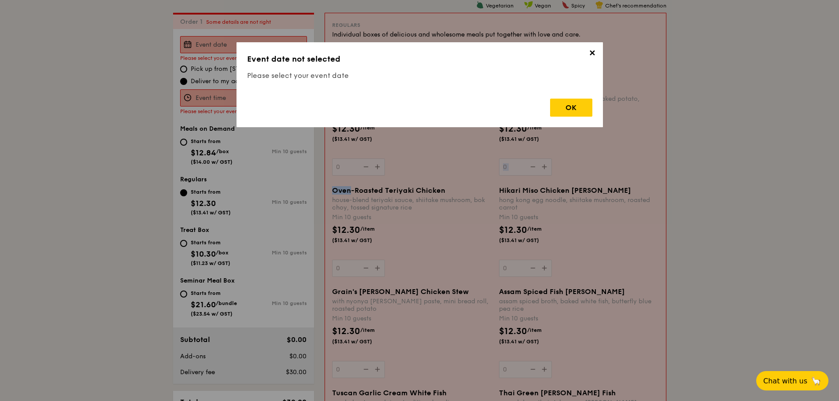
scroll to position [235, 0]
click at [570, 114] on div "OK" at bounding box center [571, 108] width 42 height 18
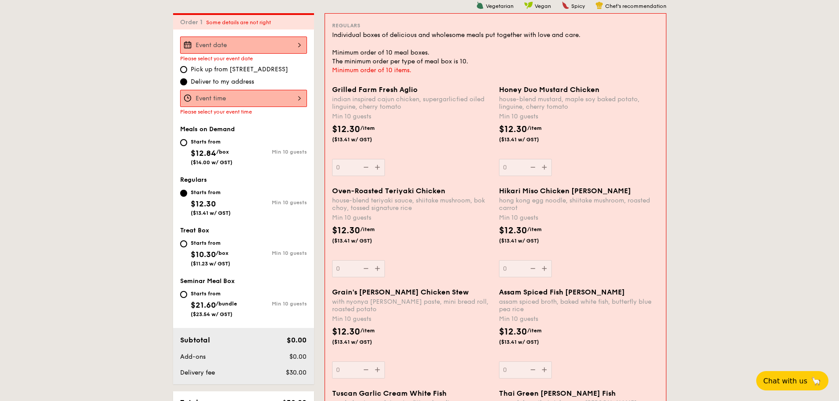
click at [218, 41] on div at bounding box center [243, 45] width 127 height 17
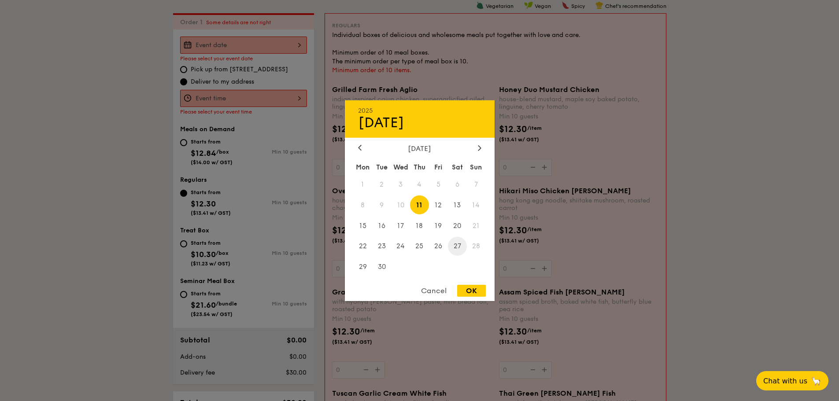
click at [456, 248] on span "27" at bounding box center [457, 246] width 19 height 19
click at [472, 285] on div "OK" at bounding box center [471, 291] width 29 height 12
type input "[DATE]"
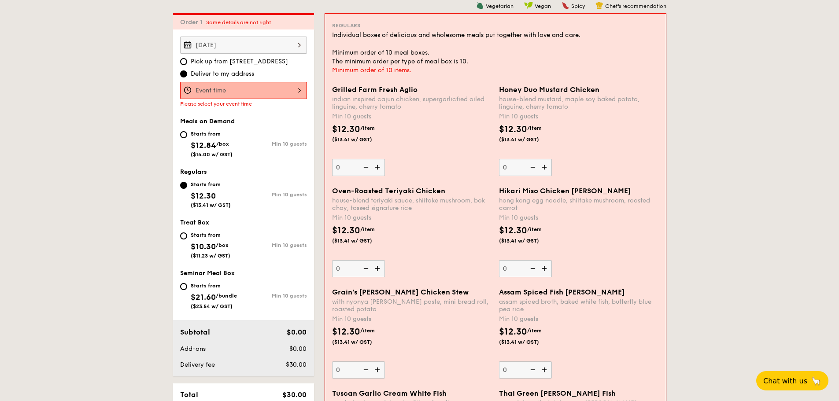
click at [279, 90] on div at bounding box center [243, 90] width 127 height 17
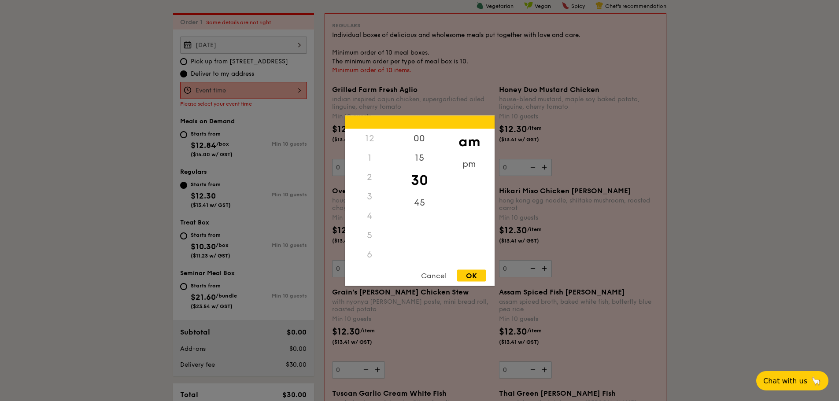
scroll to position [104, 0]
click at [470, 173] on div "pm" at bounding box center [469, 167] width 50 height 26
click at [369, 162] on div "1" at bounding box center [370, 161] width 50 height 26
click at [409, 140] on div "00" at bounding box center [420, 142] width 50 height 26
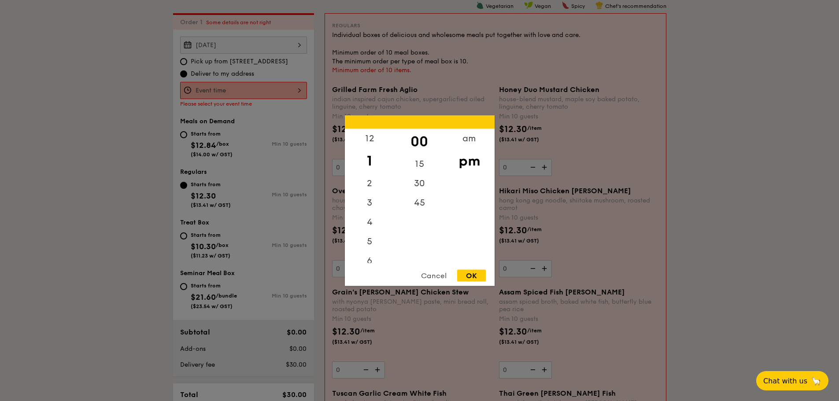
click at [473, 284] on div "Cancel OK" at bounding box center [420, 278] width 150 height 16
click at [470, 281] on div "OK" at bounding box center [471, 276] width 29 height 12
type input "1:00PM"
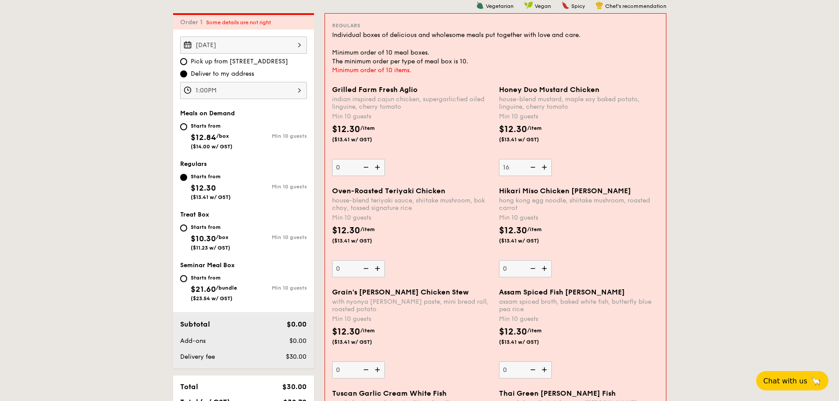
type input "16"
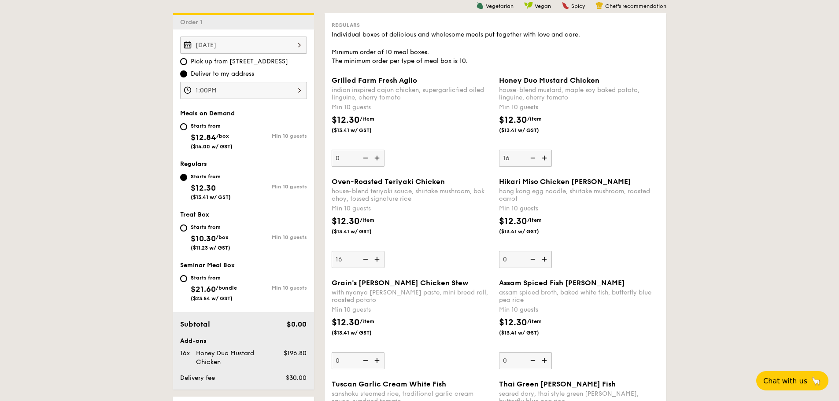
click at [346, 268] on input "16" at bounding box center [358, 259] width 53 height 17
type input "16"
click at [413, 247] on div "Oven-Roasted Teriyaki Chicken house-blend teriyaki sauce, shiitake mushroom, bo…" at bounding box center [412, 222] width 160 height 91
click at [384, 251] on input "16" at bounding box center [358, 259] width 53 height 17
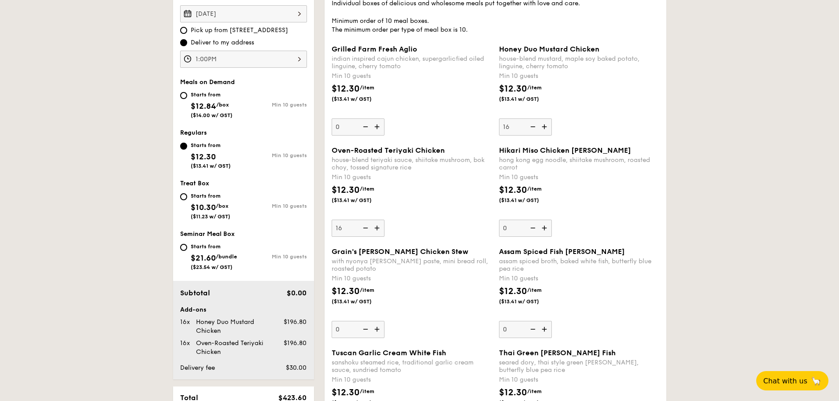
scroll to position [270, 0]
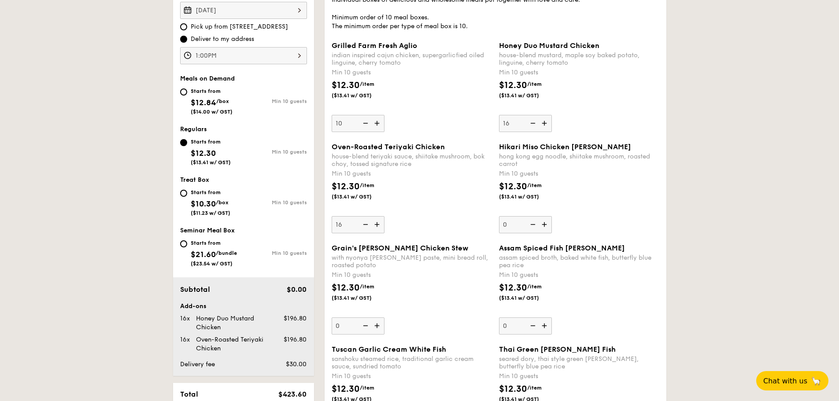
type input "10"
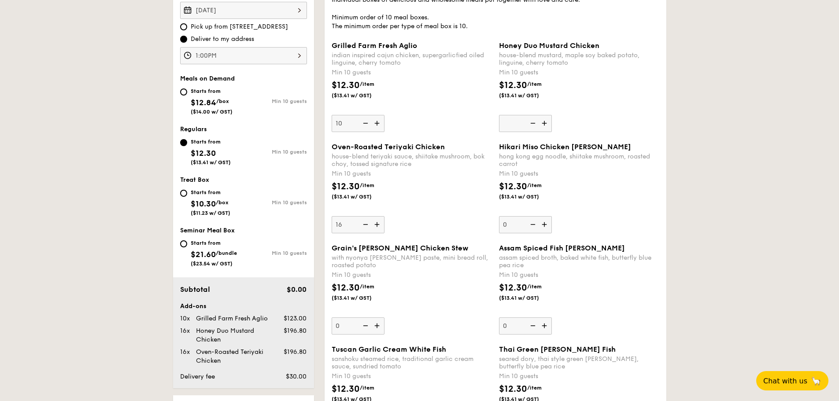
type input "0"
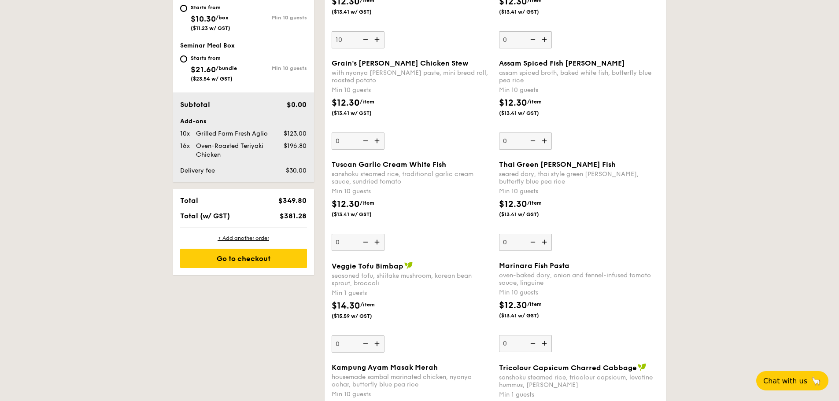
scroll to position [456, 0]
type input "10"
click at [411, 219] on div "$12.30 /item ($13.41 w/ GST)" at bounding box center [411, 212] width 167 height 31
click at [384, 233] on input "10" at bounding box center [358, 241] width 53 height 17
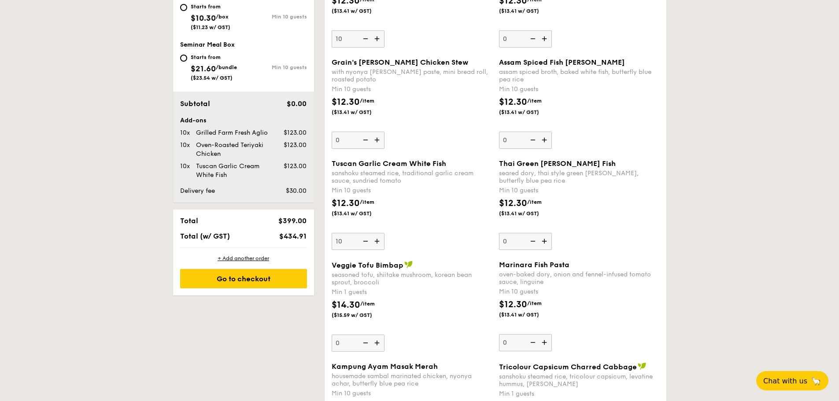
click at [344, 241] on input "10" at bounding box center [358, 241] width 53 height 17
type input "11"
click at [409, 132] on div "Grain's [PERSON_NAME] Chicken Stew with nyonya [PERSON_NAME] paste, mini bread …" at bounding box center [412, 103] width 160 height 91
click at [384, 132] on input "11" at bounding box center [358, 140] width 53 height 17
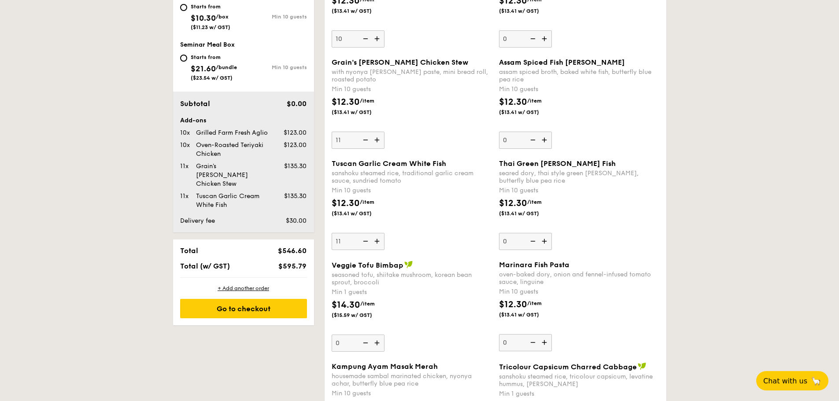
click at [409, 132] on div "Grain's [PERSON_NAME] Chicken Stew with nyonya [PERSON_NAME] paste, mini bread …" at bounding box center [412, 103] width 160 height 91
click at [384, 132] on input "11" at bounding box center [358, 140] width 53 height 17
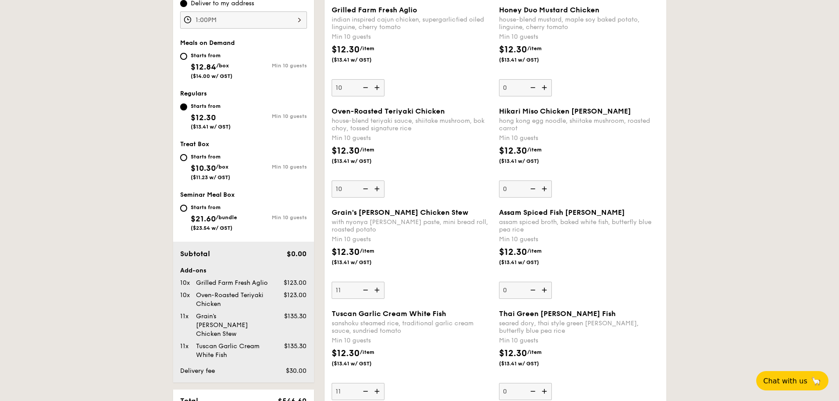
scroll to position [315, 0]
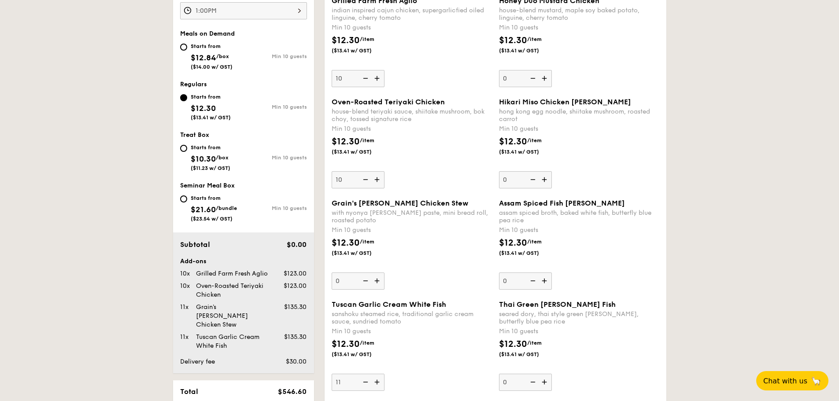
type input "10"
type input "11"
click at [397, 177] on div "Oven-Roasted Teriyaki Chicken house-blend teriyaki sauce, shiitake mushroom, bo…" at bounding box center [412, 143] width 160 height 91
click at [384, 177] on input "11" at bounding box center [358, 179] width 53 height 17
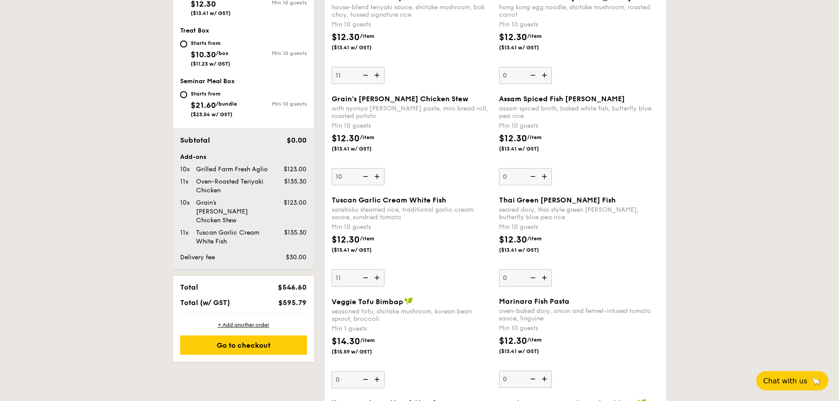
scroll to position [420, 0]
